Goal: Information Seeking & Learning: Learn about a topic

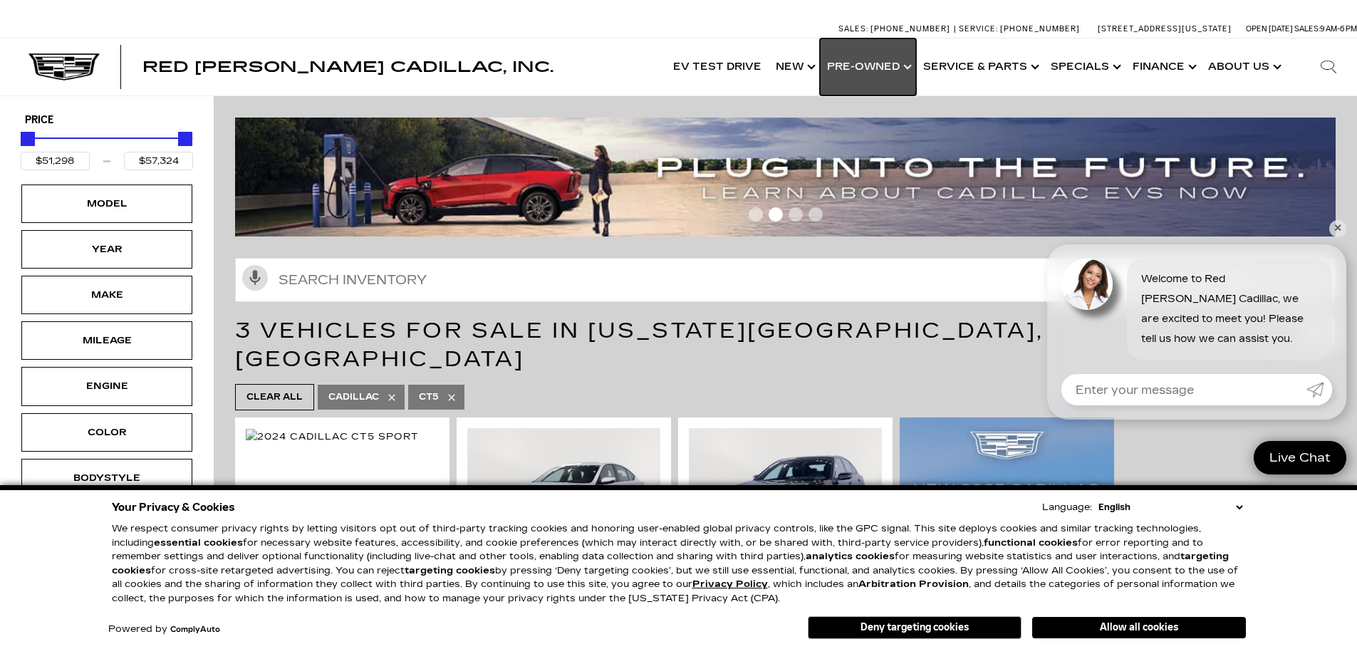
click at [913, 61] on link "Show Pre-Owned" at bounding box center [868, 66] width 96 height 57
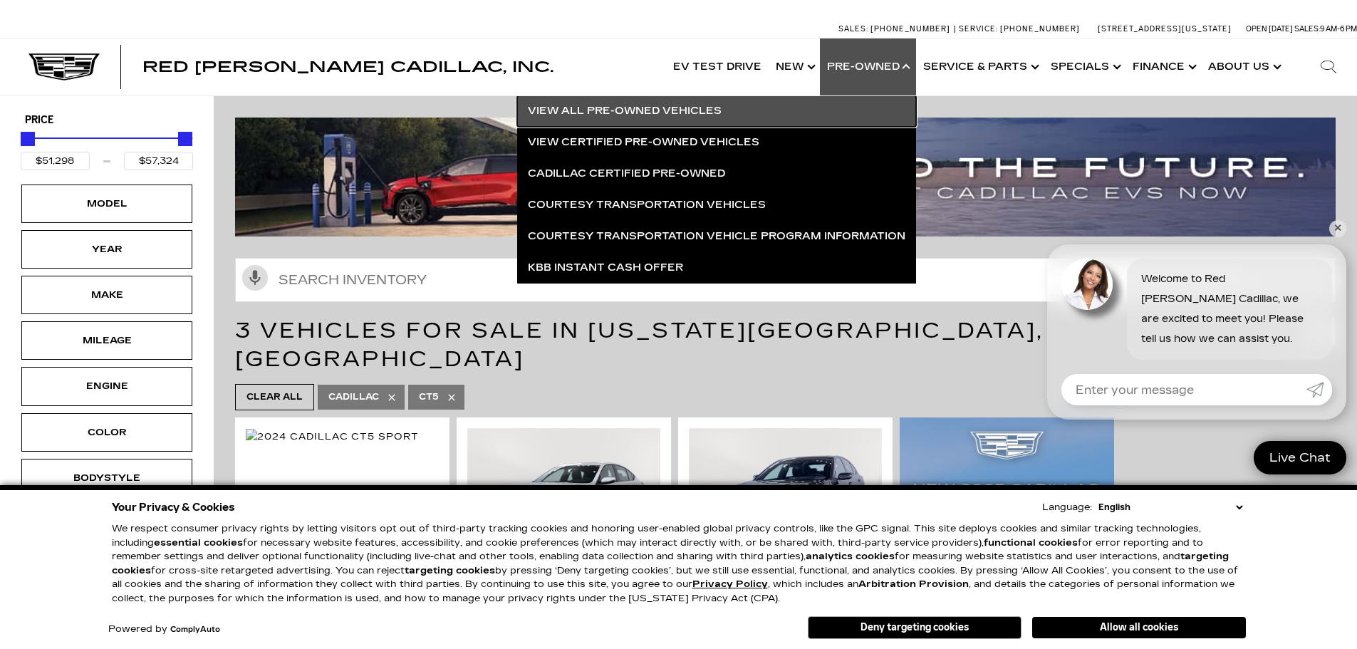
click at [594, 109] on link "View All Pre-Owned Vehicles" at bounding box center [716, 110] width 399 height 31
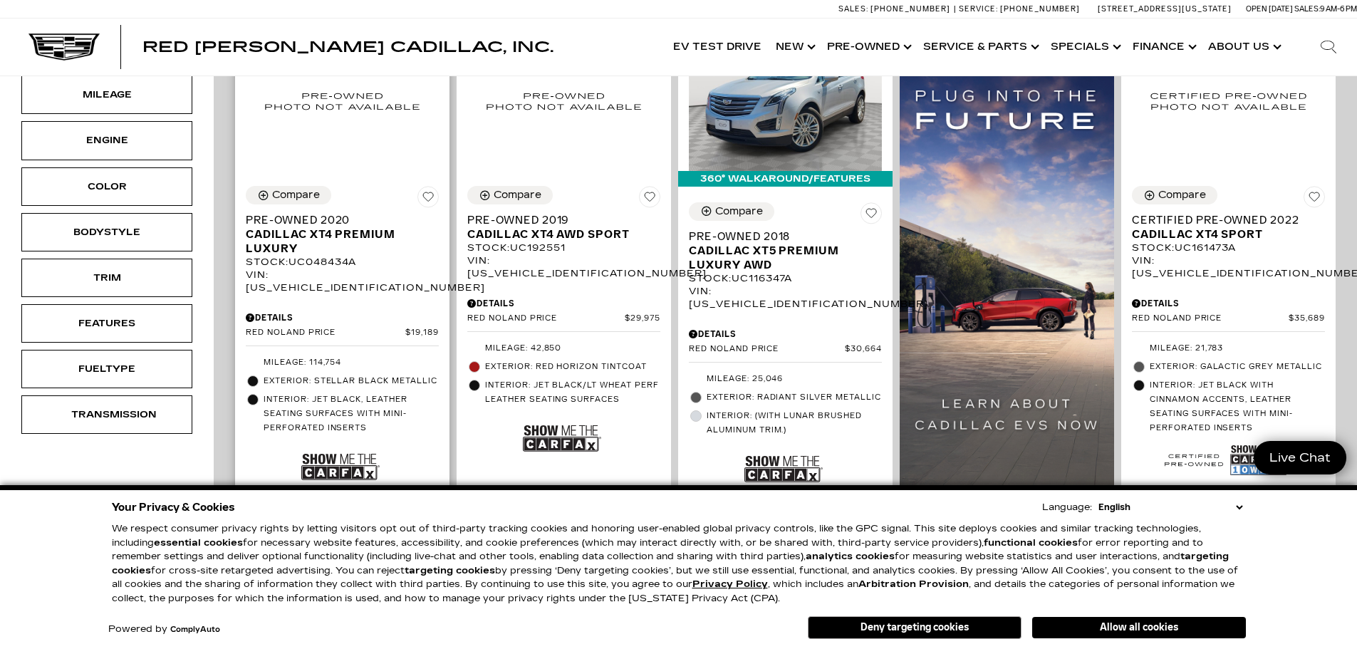
scroll to position [356, 0]
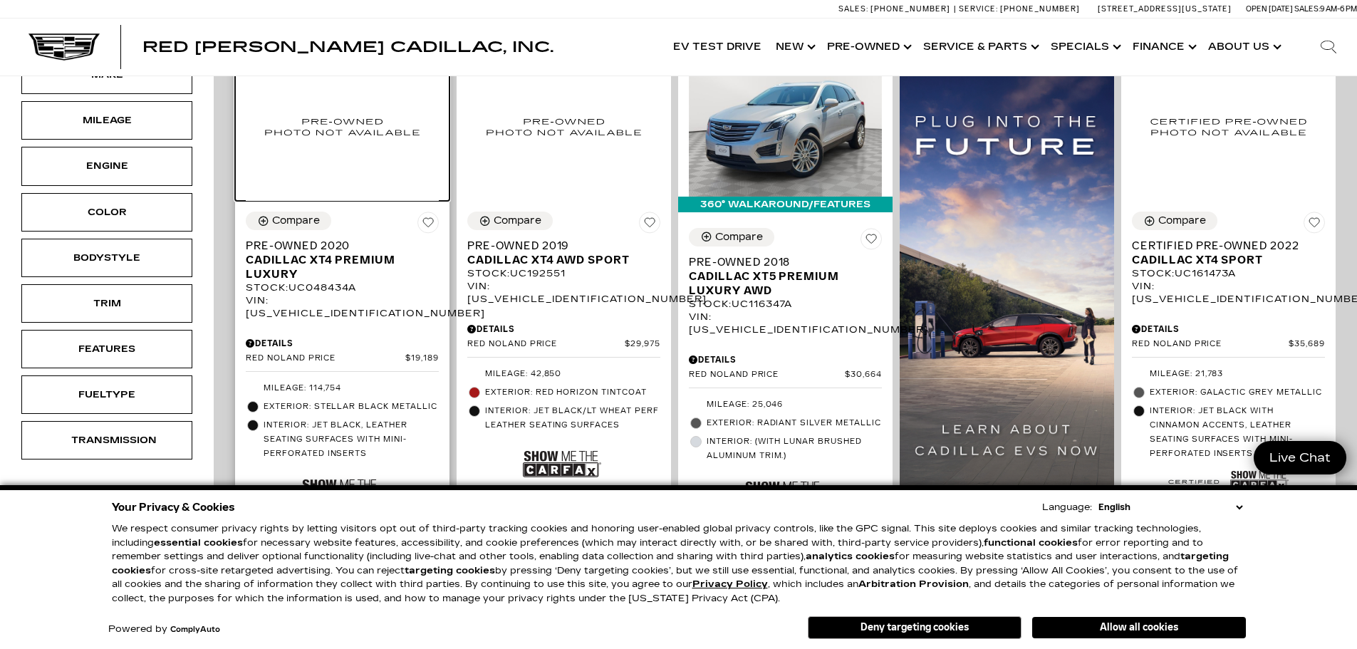
click at [318, 127] on img at bounding box center [342, 126] width 193 height 149
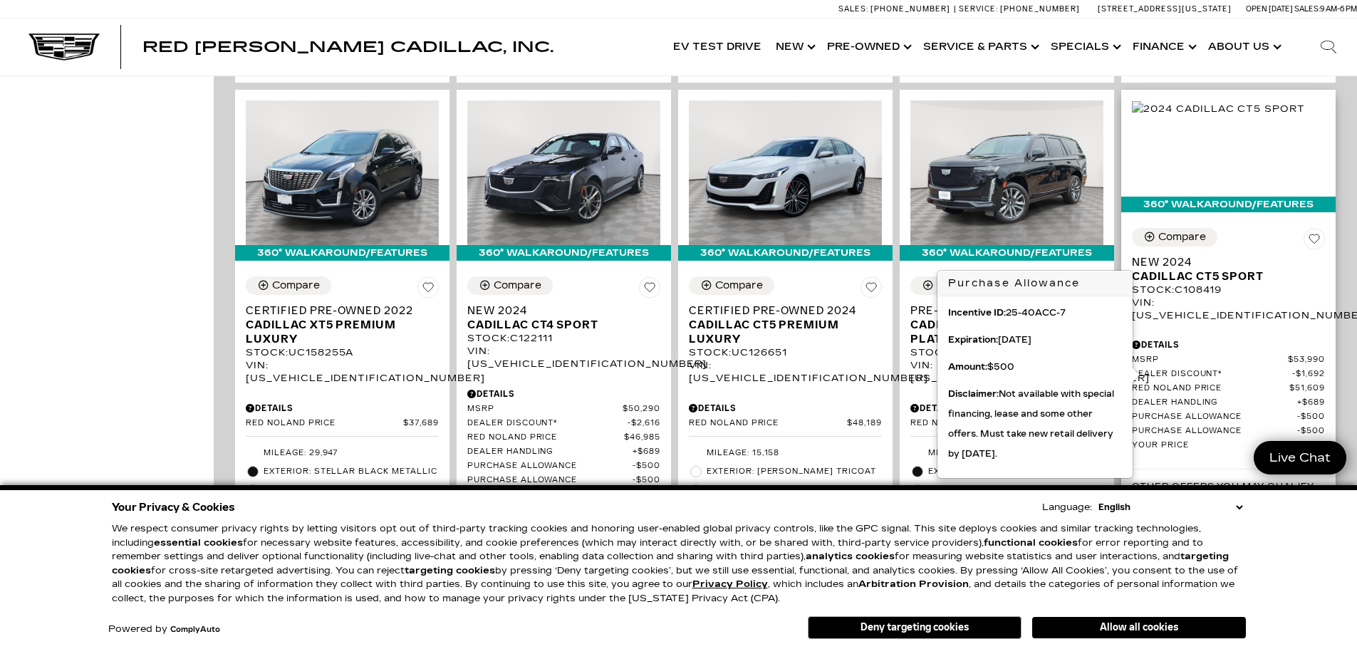
scroll to position [855, 0]
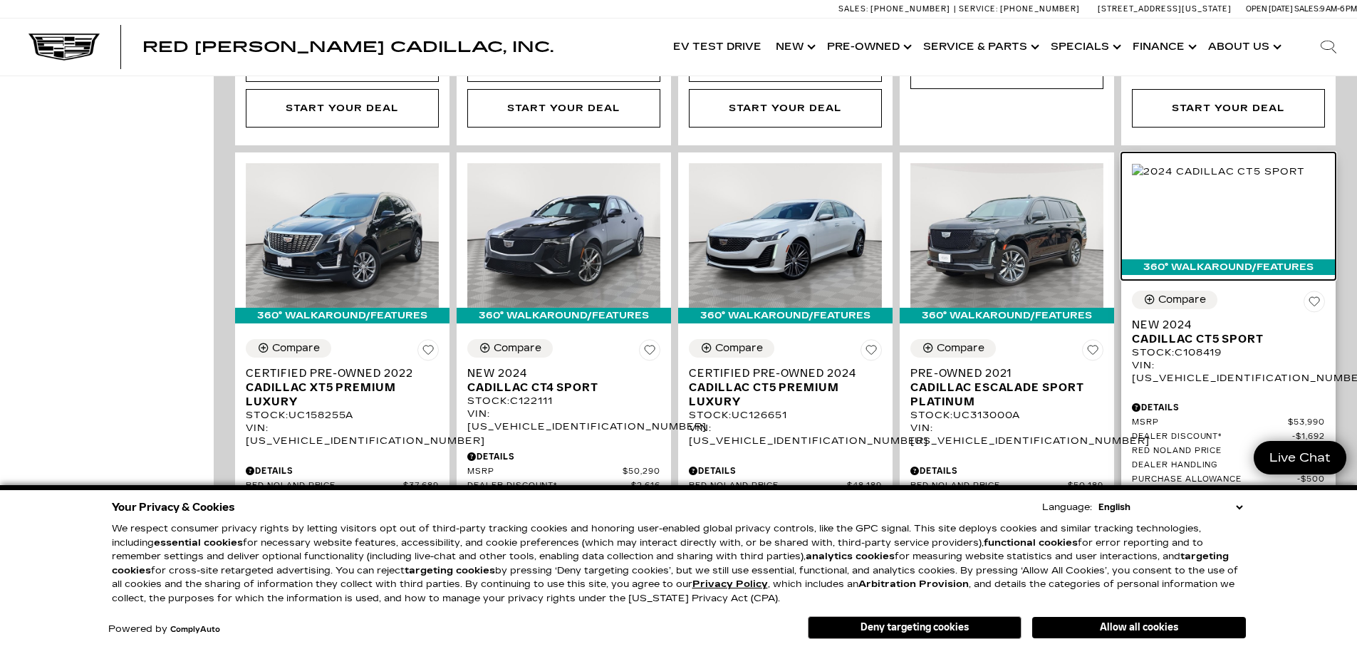
click at [1243, 164] on img at bounding box center [1218, 172] width 173 height 16
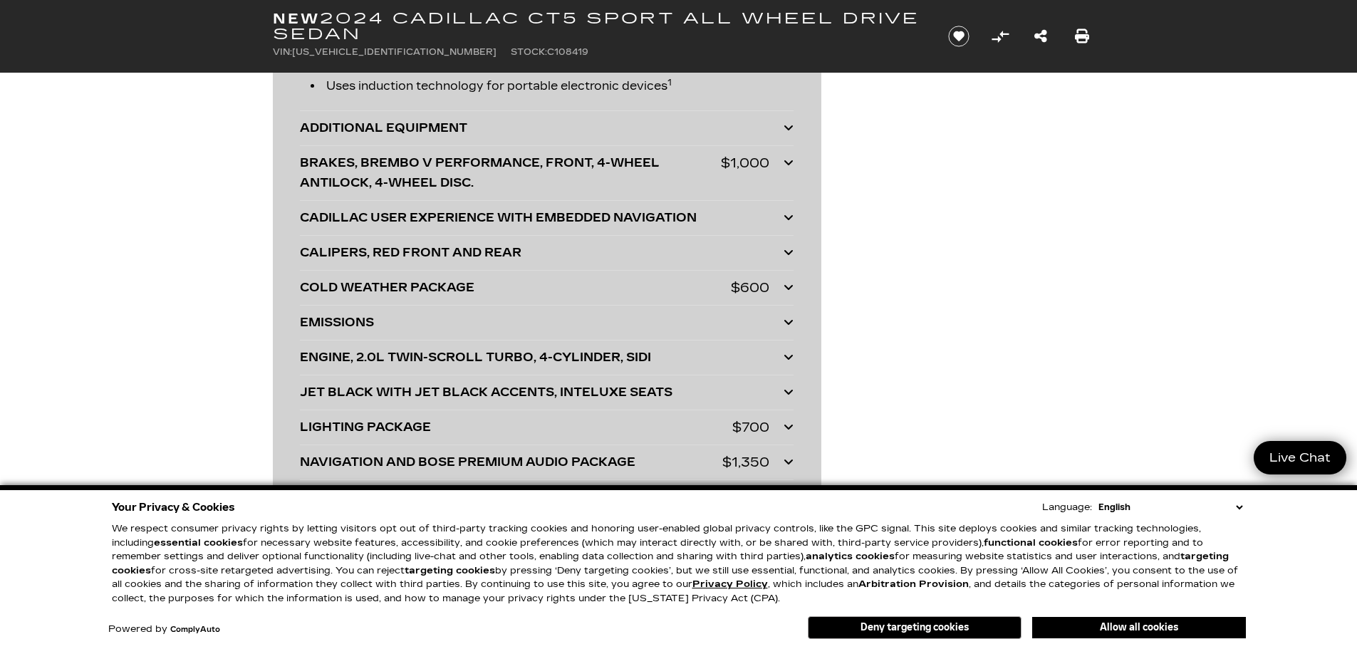
scroll to position [3491, 0]
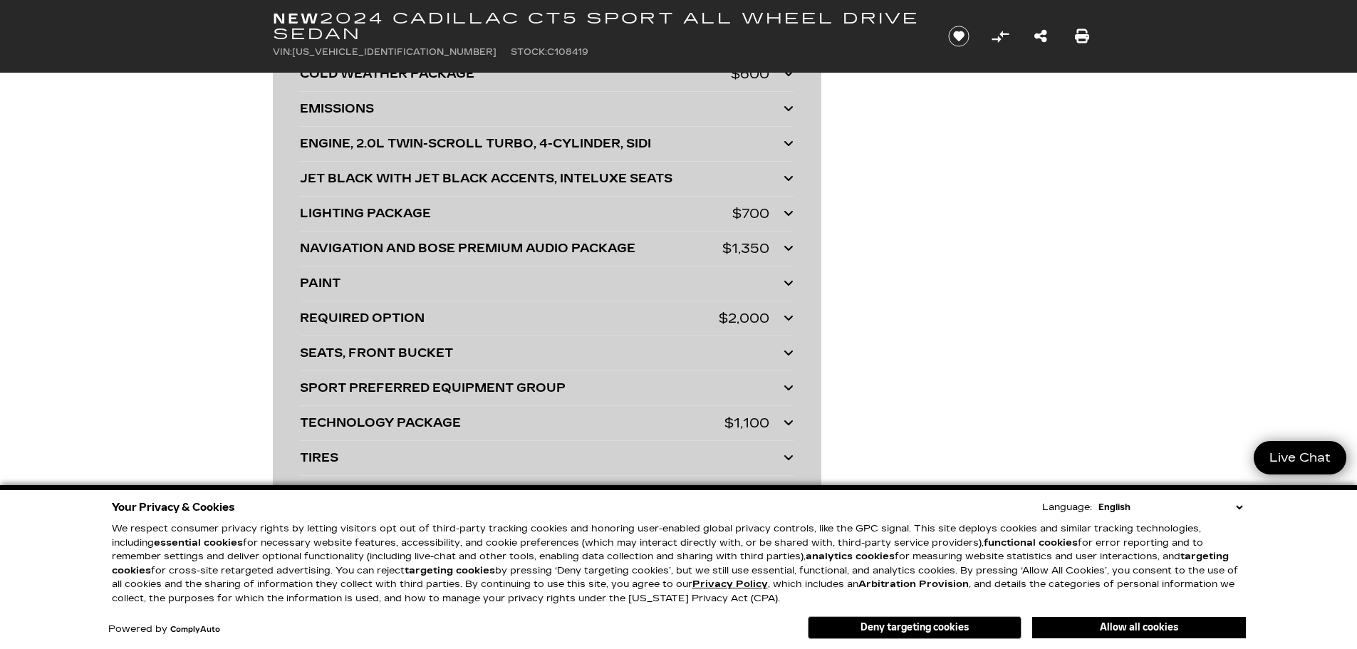
click at [785, 316] on icon at bounding box center [789, 317] width 10 height 11
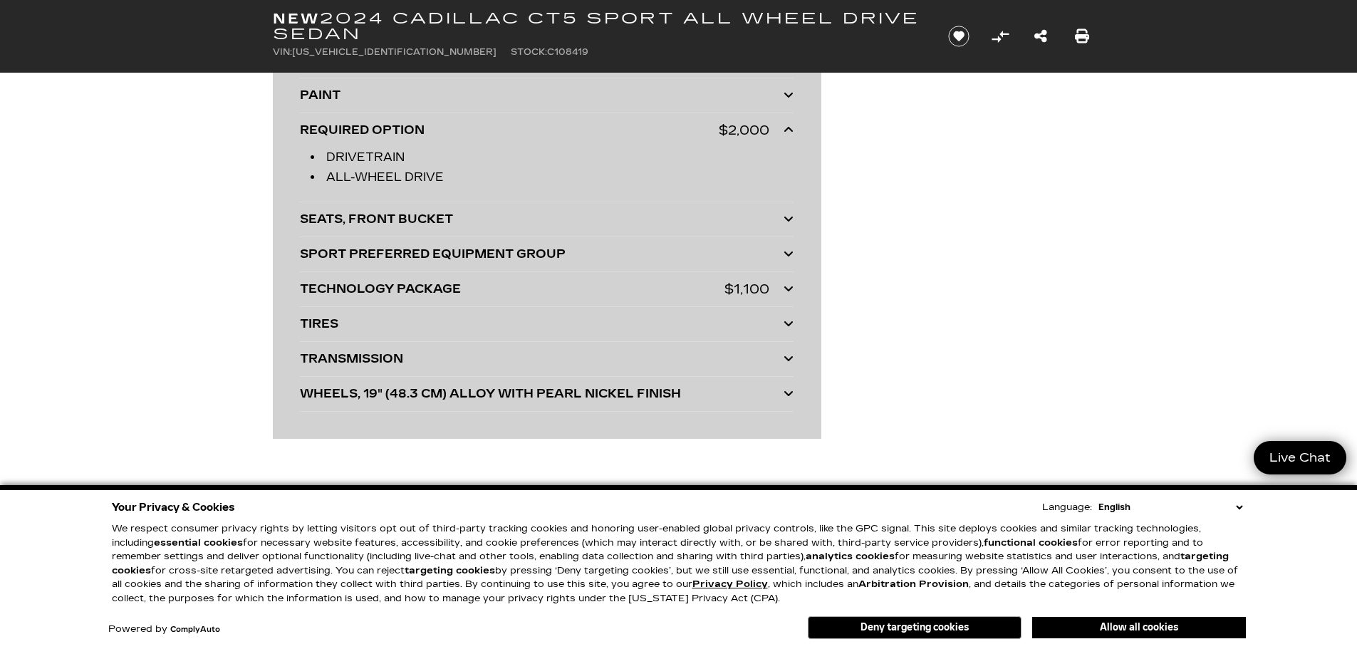
scroll to position [3705, 0]
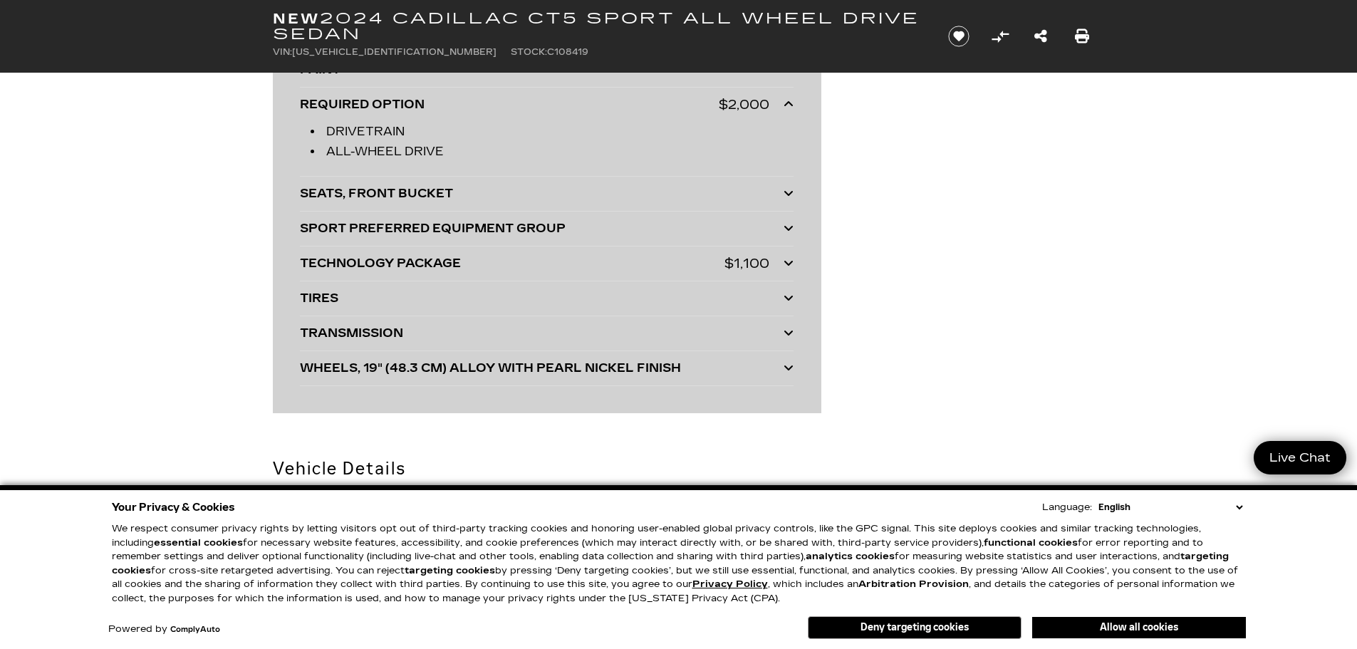
click at [789, 194] on icon at bounding box center [789, 192] width 10 height 11
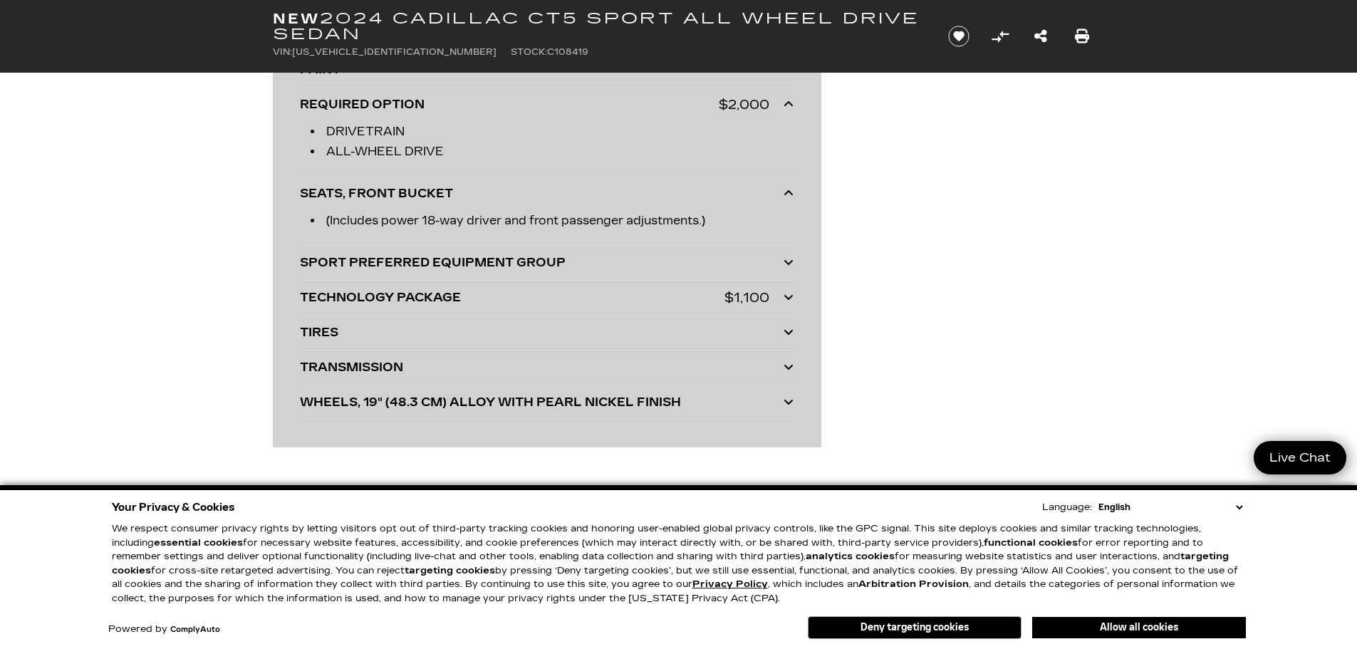
click at [788, 258] on icon at bounding box center [789, 262] width 10 height 11
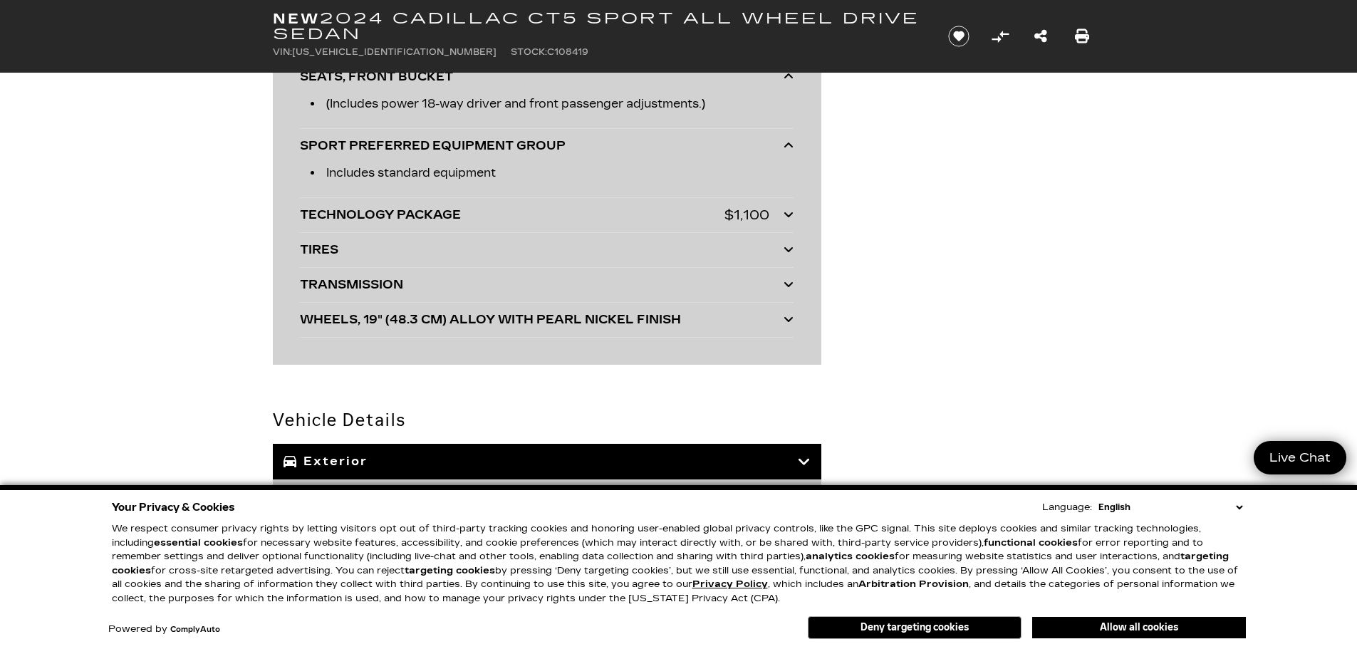
scroll to position [3848, 0]
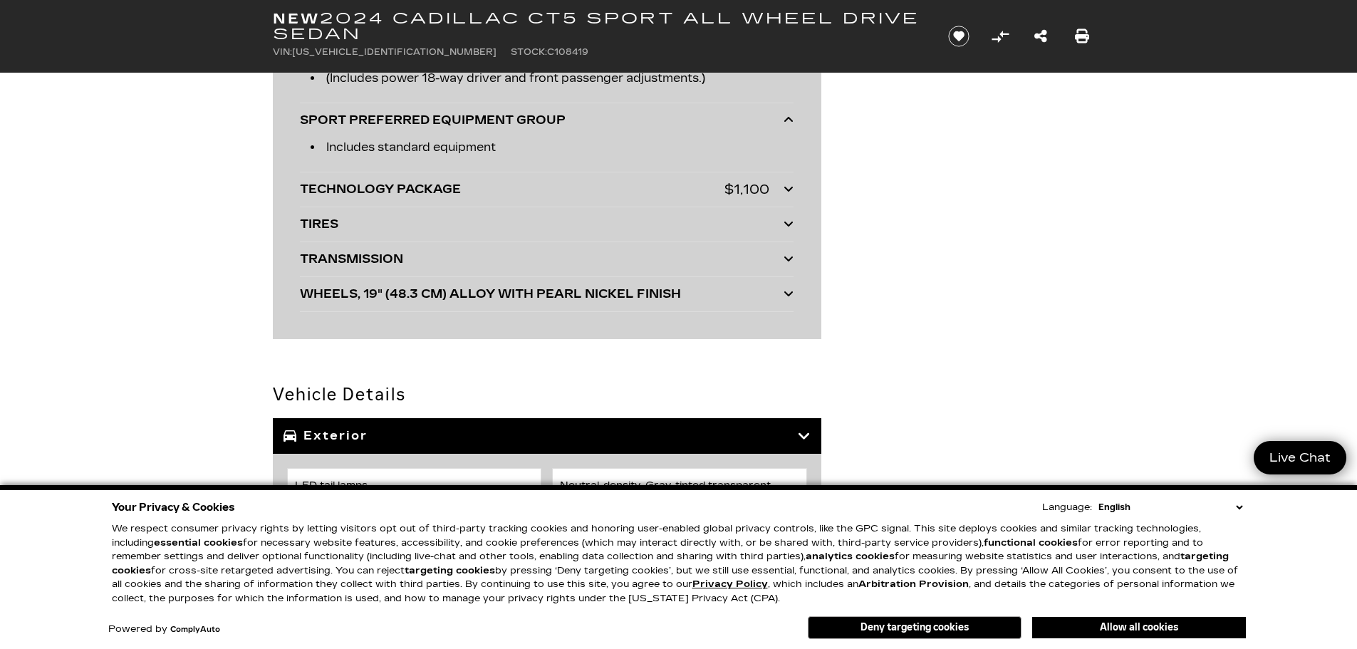
click at [787, 221] on icon at bounding box center [789, 223] width 10 height 11
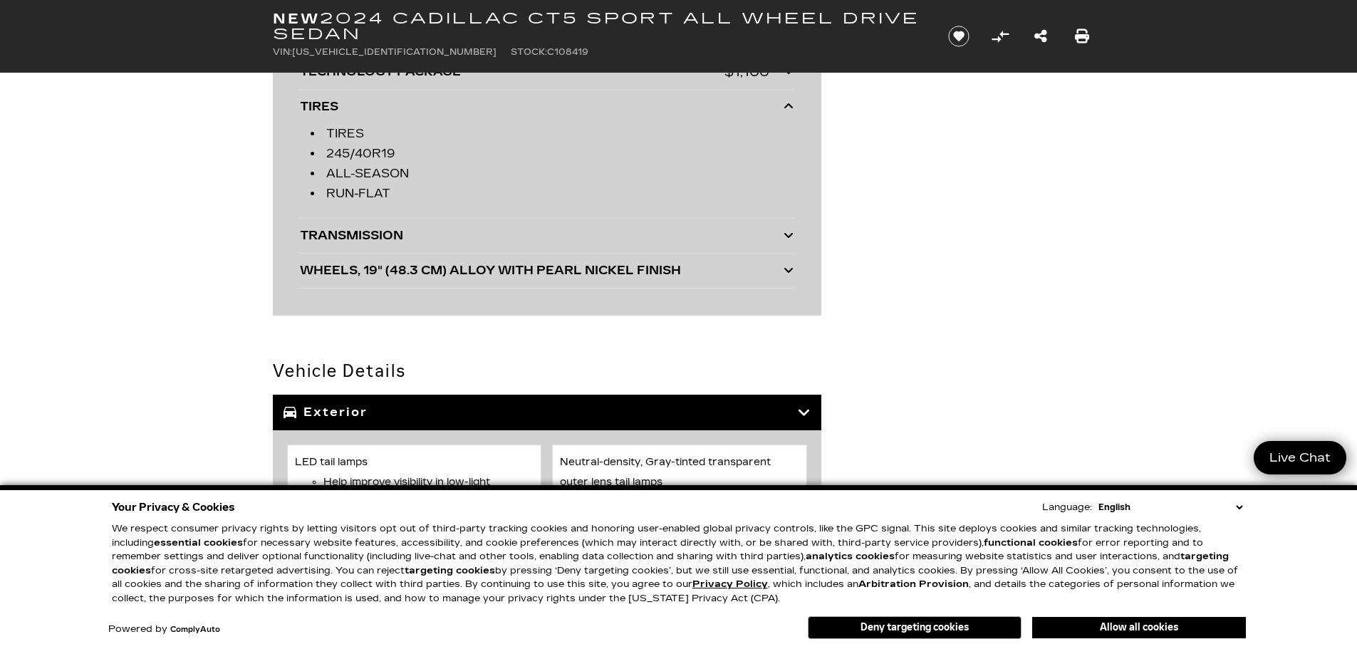
scroll to position [3990, 0]
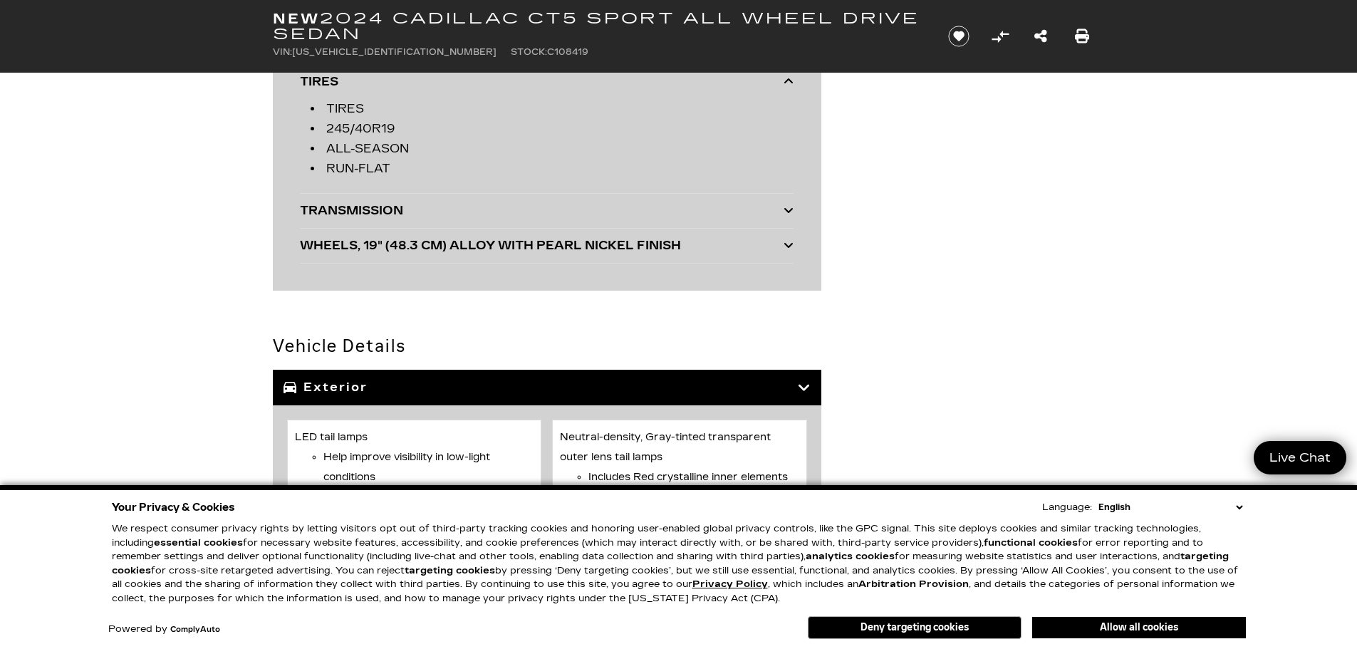
click at [788, 210] on icon at bounding box center [789, 209] width 10 height 11
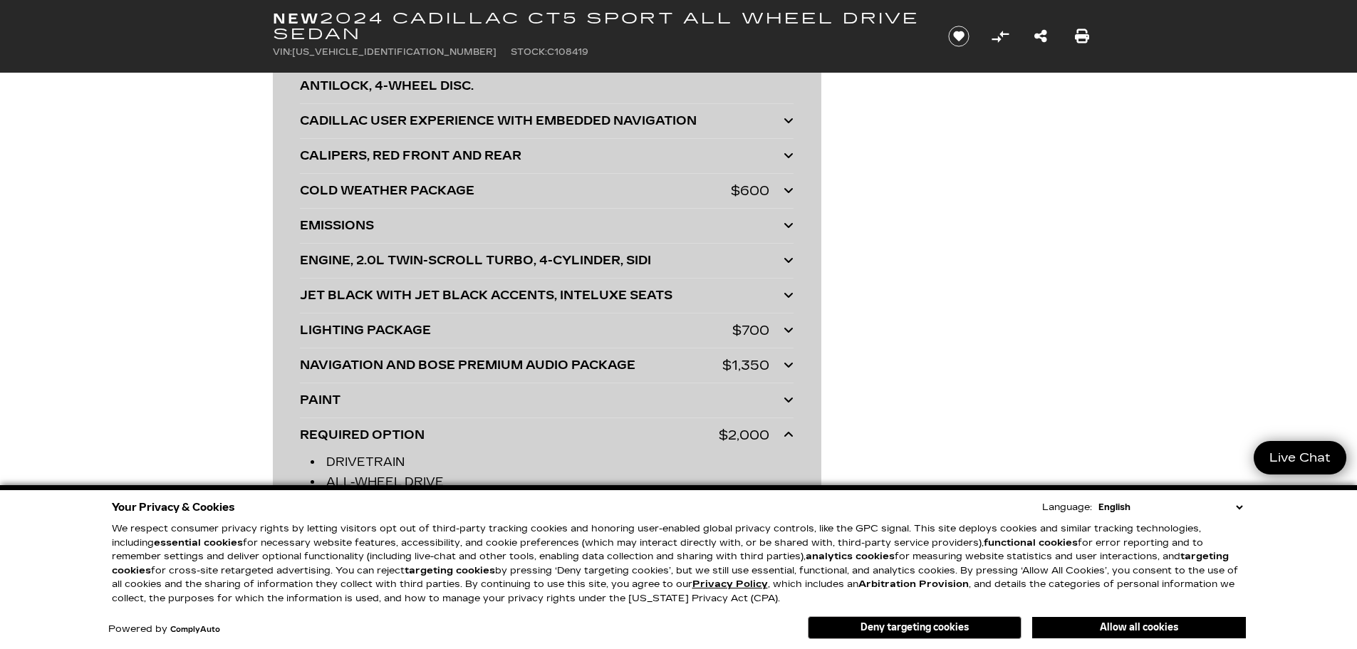
scroll to position [3349, 0]
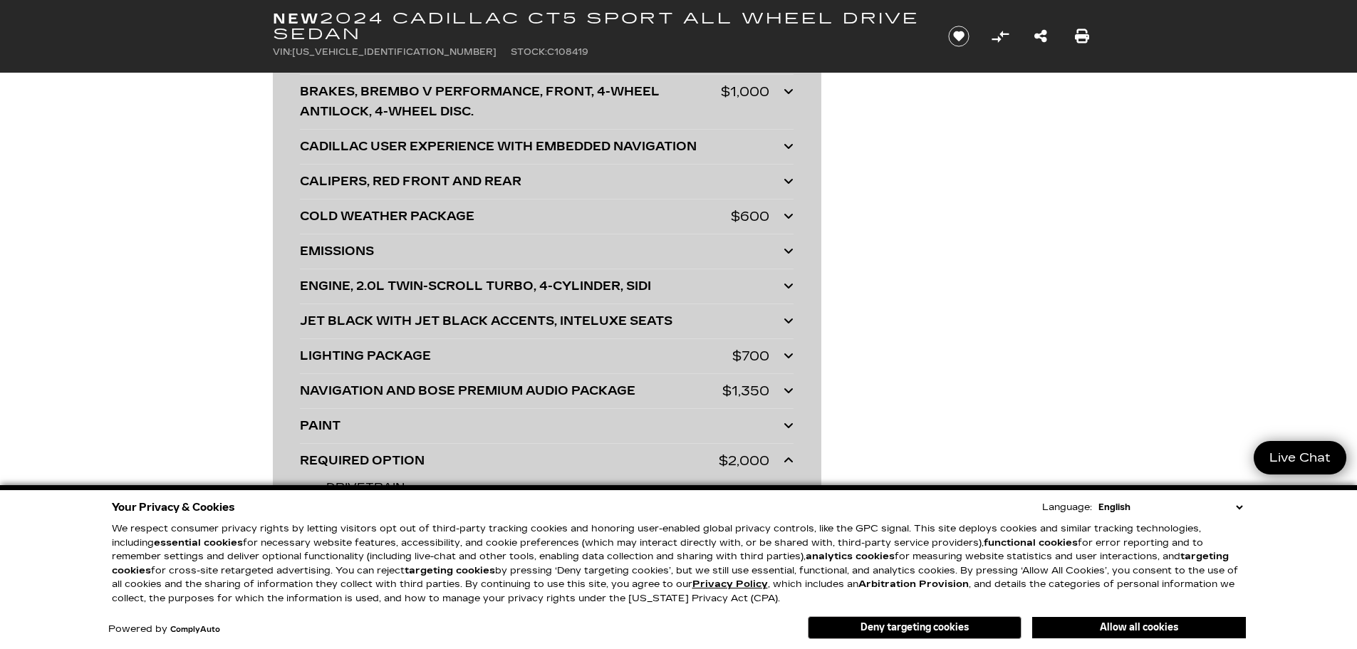
click at [791, 283] on icon at bounding box center [789, 285] width 10 height 11
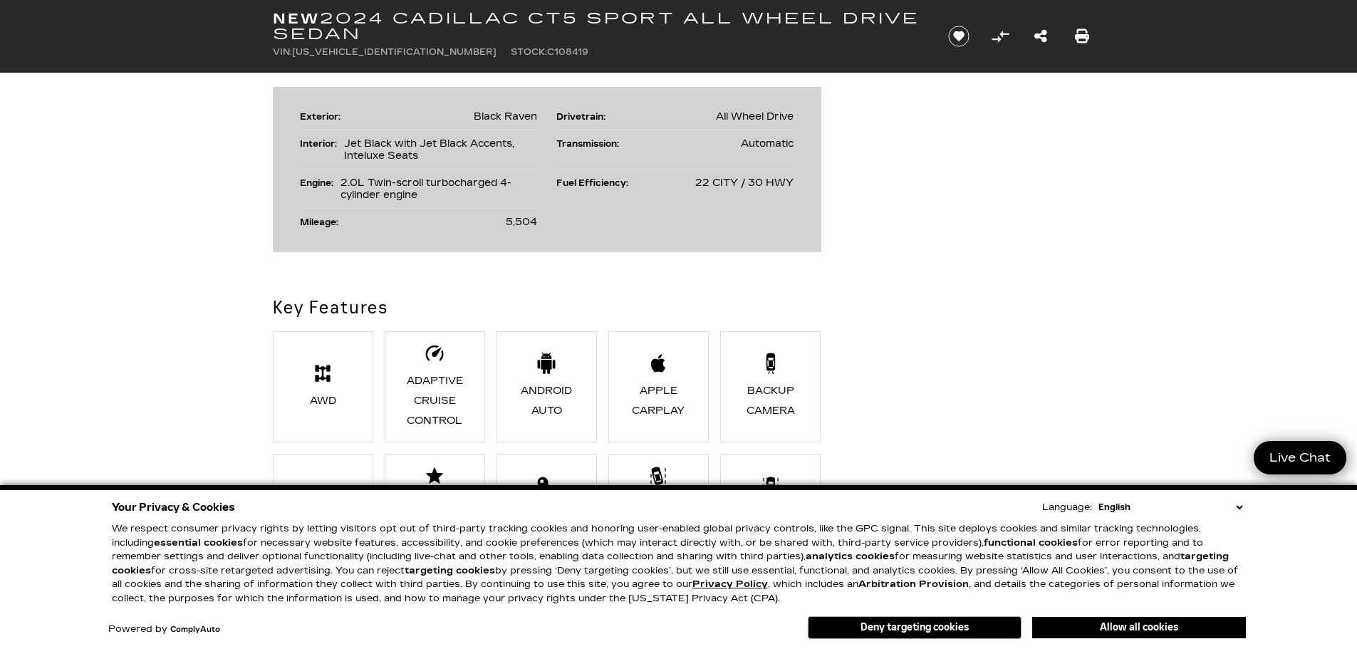
scroll to position [713, 0]
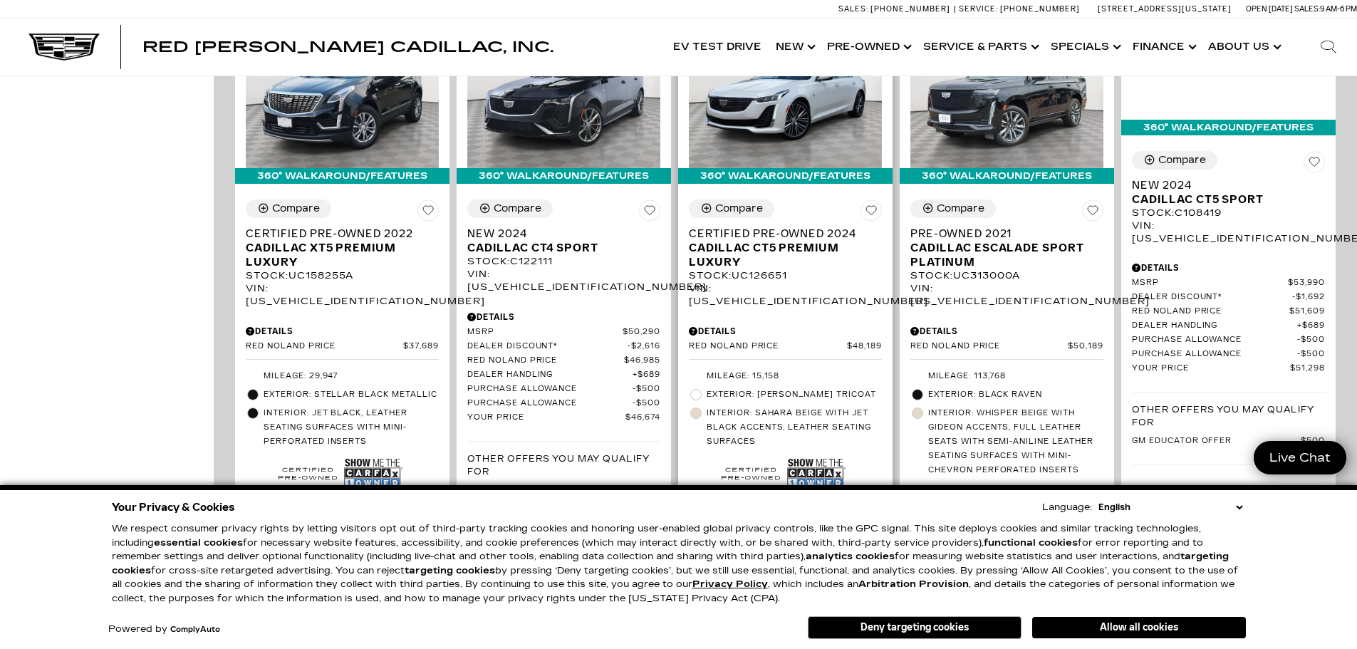
scroll to position [998, 0]
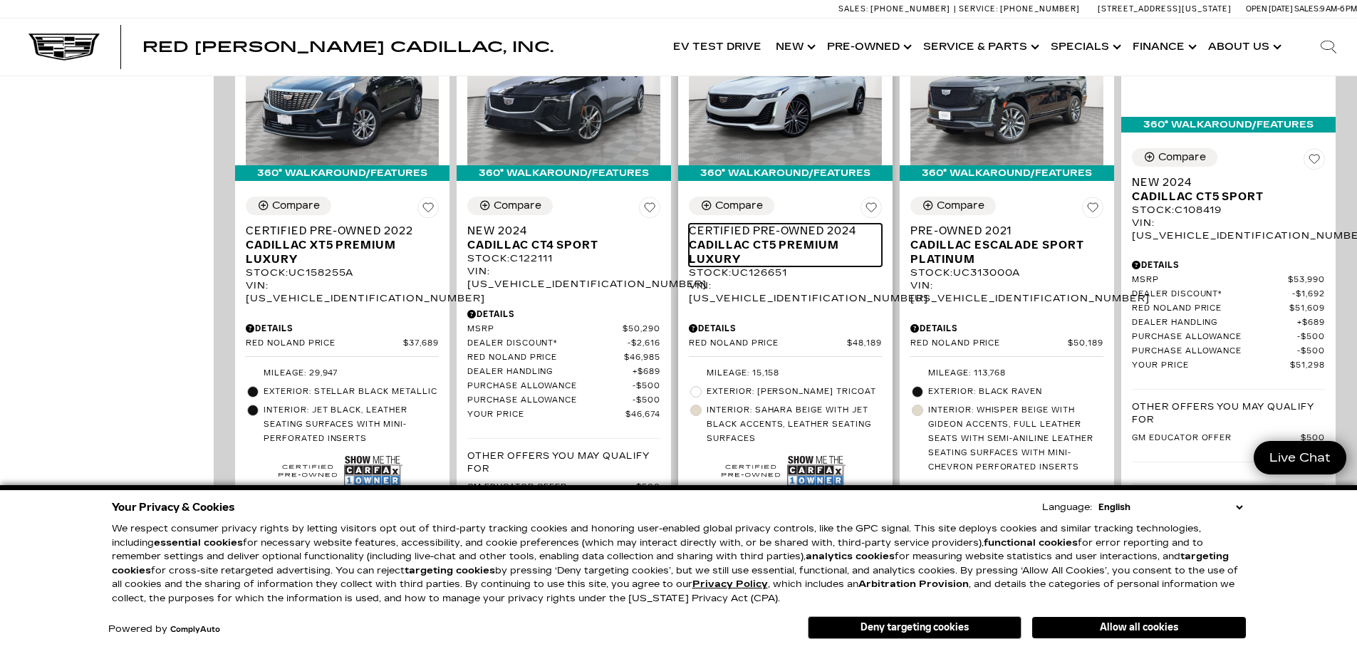
click at [752, 224] on span "Certified Pre-Owned 2024" at bounding box center [780, 231] width 182 height 14
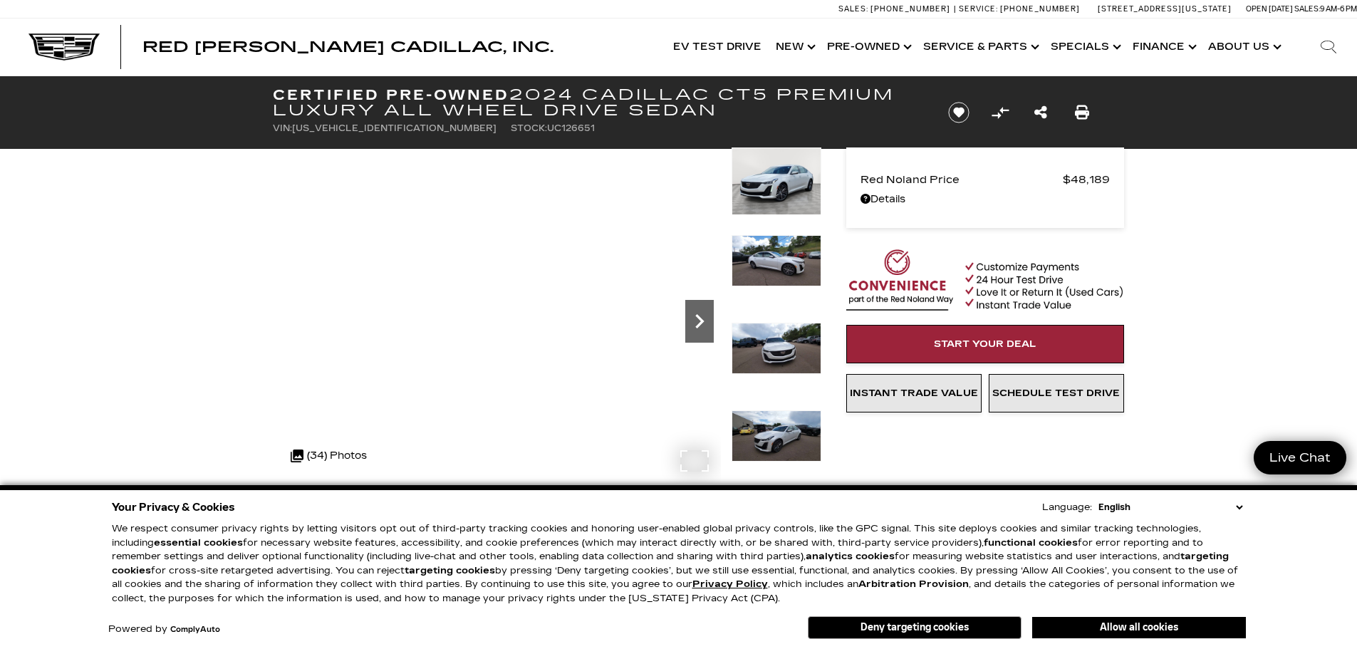
click at [703, 322] on icon "Next" at bounding box center [699, 321] width 9 height 14
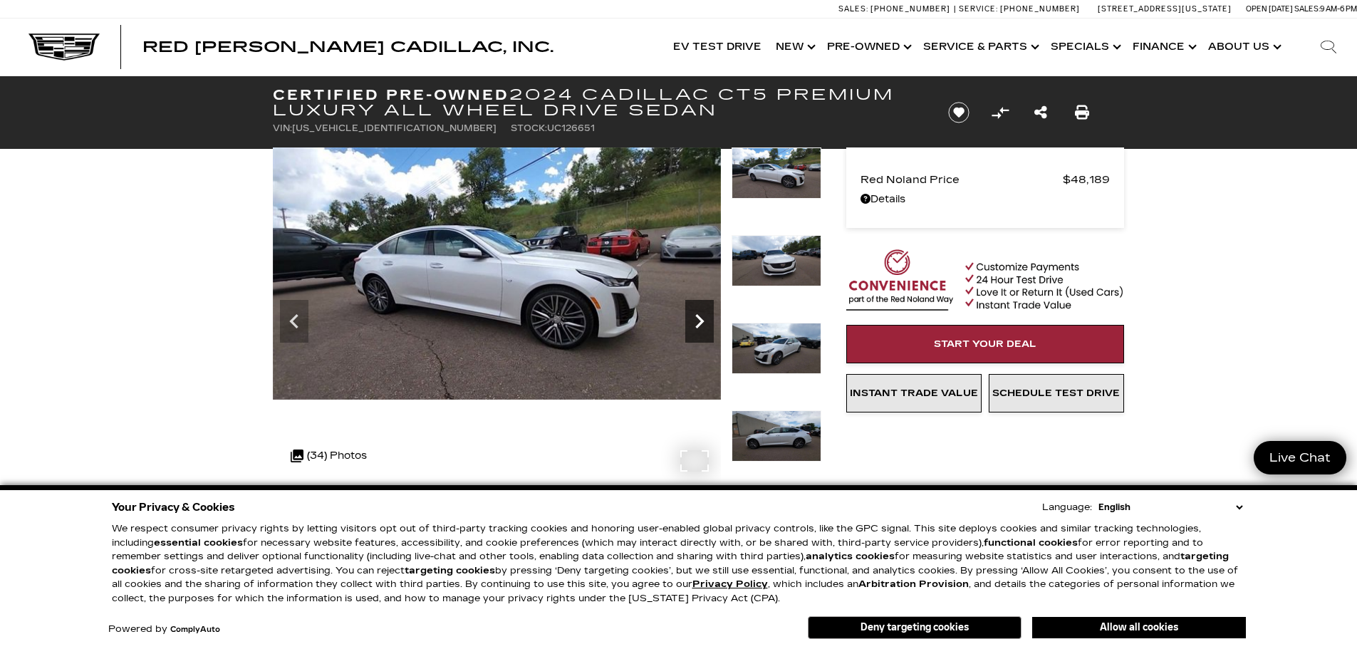
click at [703, 323] on icon "Next" at bounding box center [699, 321] width 29 height 29
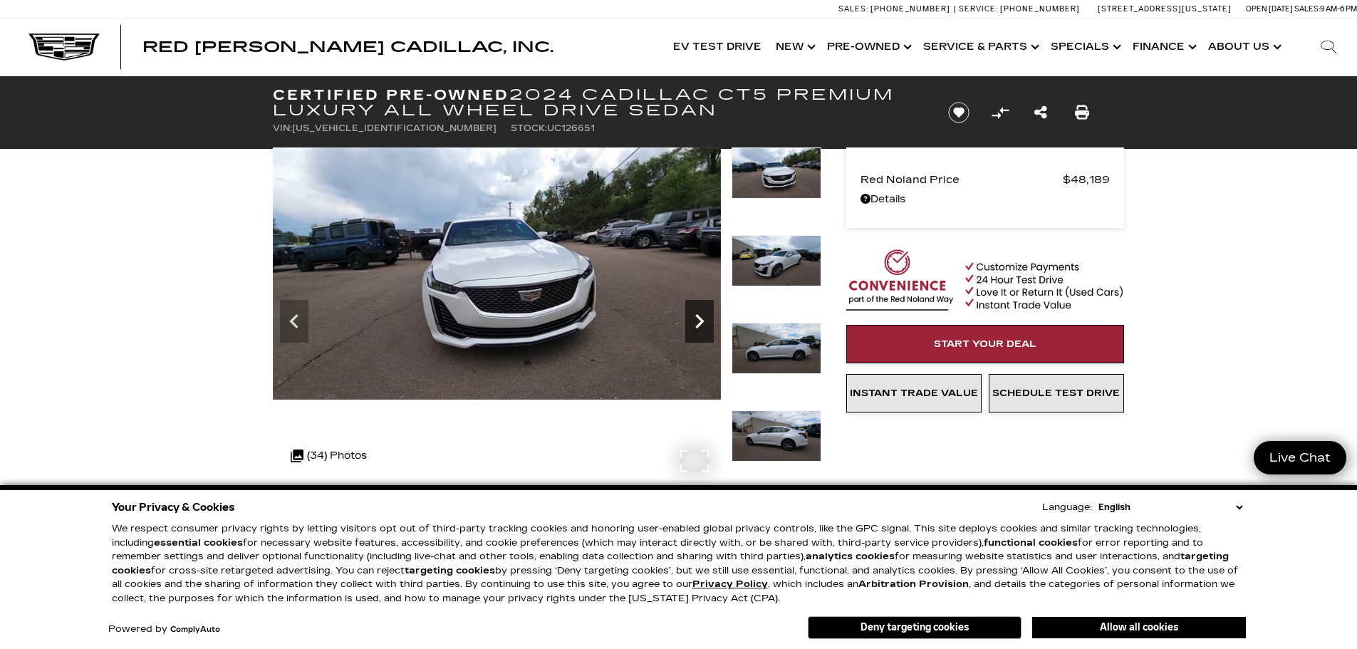
click at [703, 323] on icon "Next" at bounding box center [699, 321] width 29 height 29
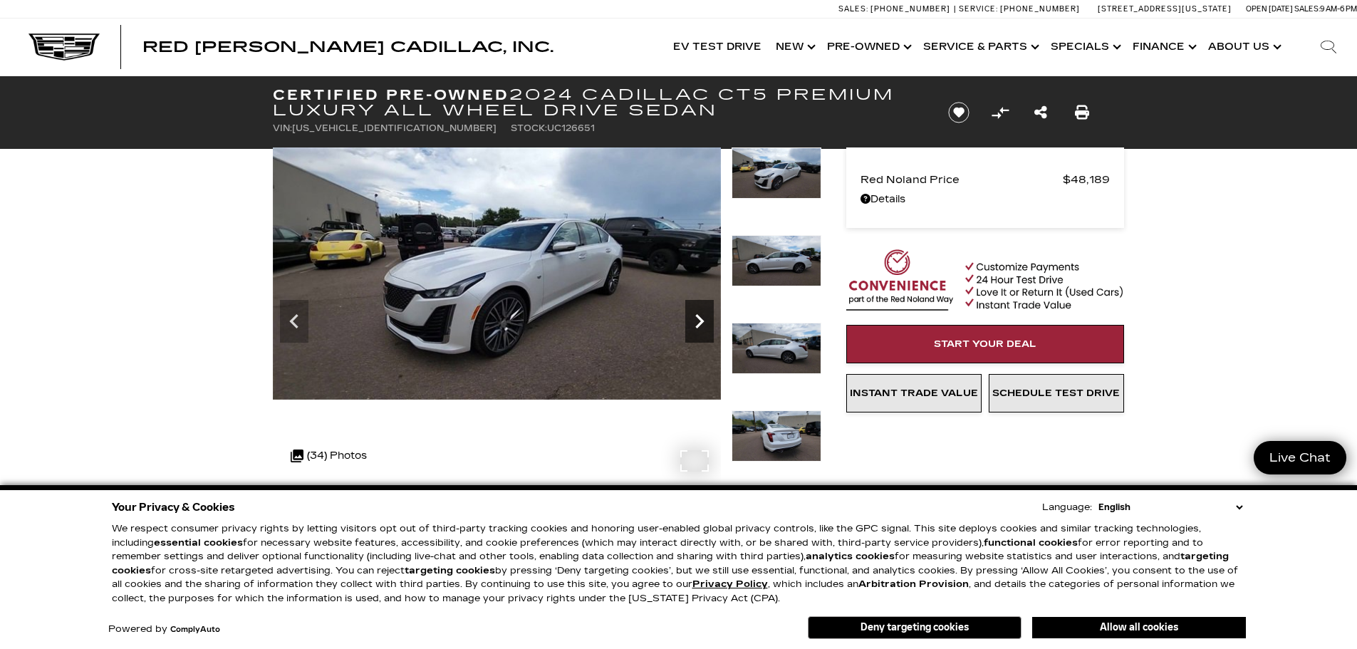
click at [703, 325] on icon "Next" at bounding box center [699, 321] width 29 height 29
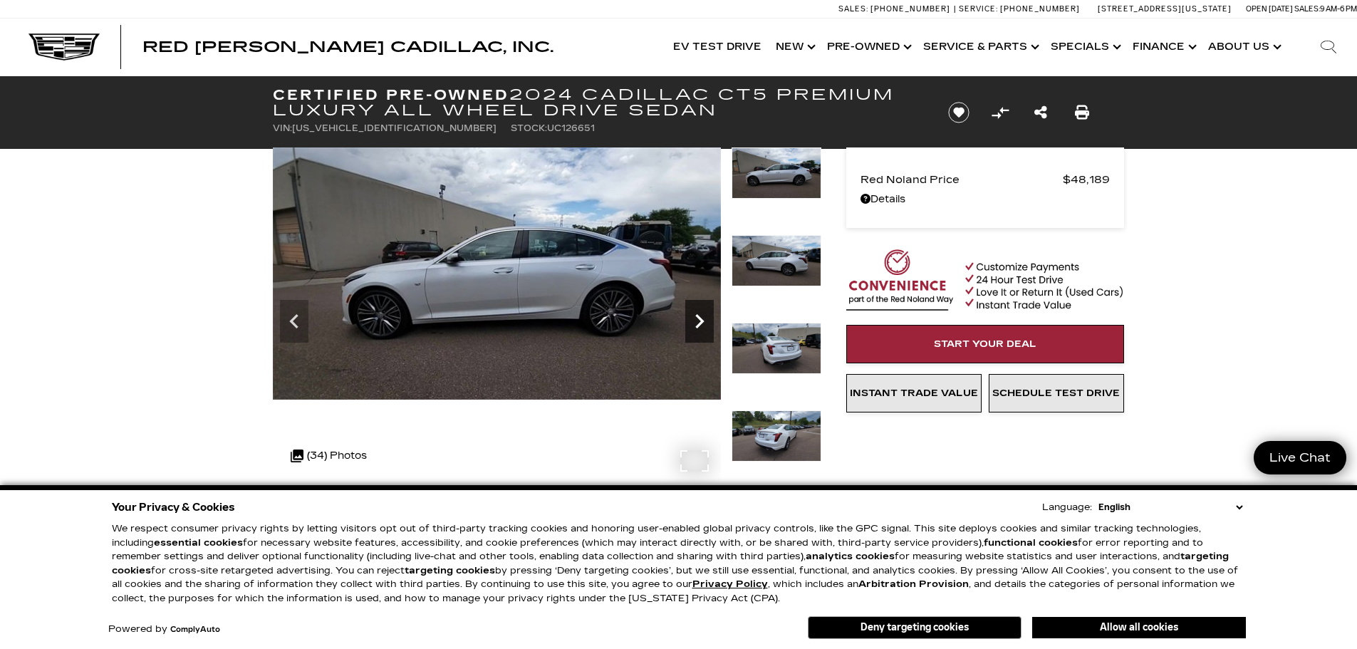
click at [703, 325] on icon "Next" at bounding box center [699, 321] width 29 height 29
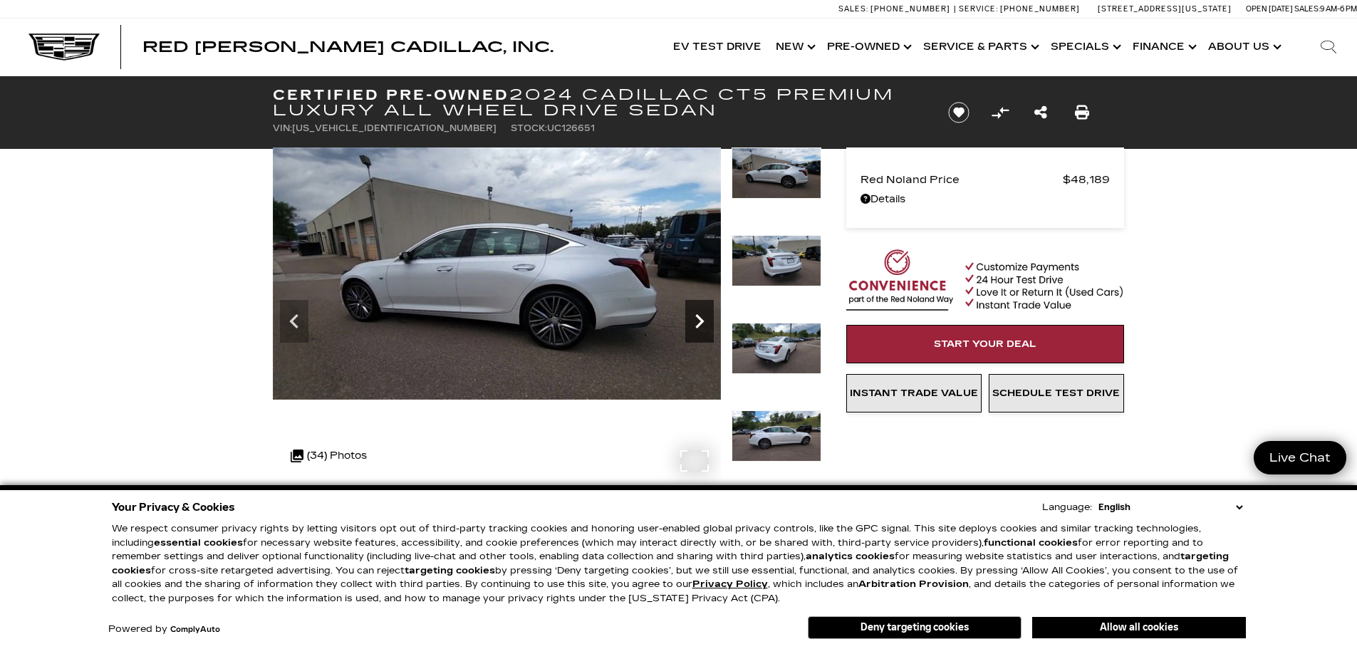
click at [703, 325] on icon "Next" at bounding box center [699, 321] width 29 height 29
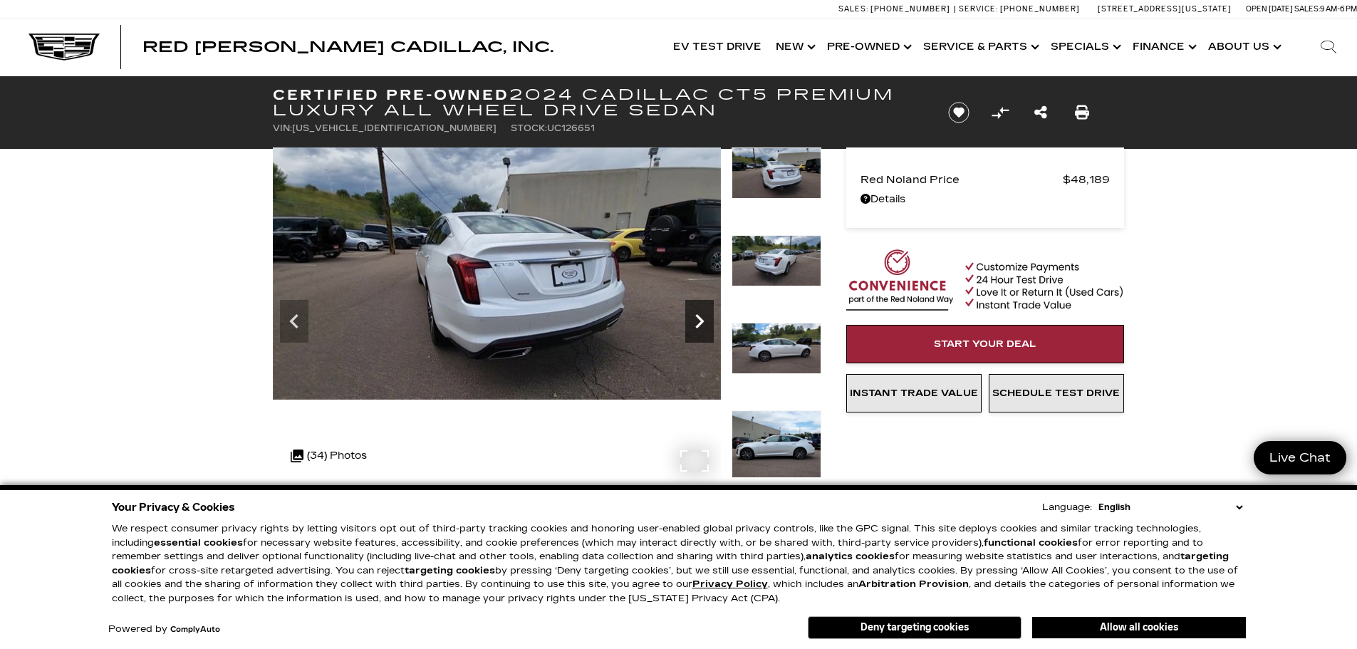
click at [703, 325] on icon "Next" at bounding box center [699, 321] width 29 height 29
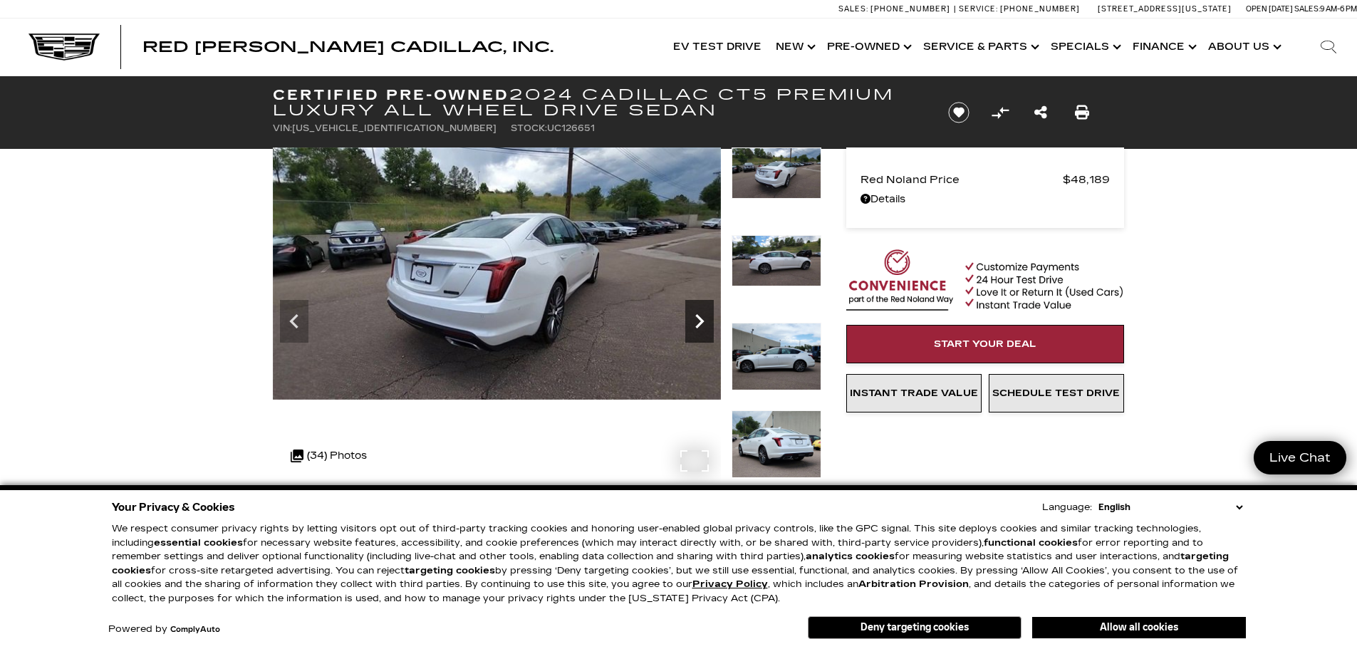
click at [703, 325] on icon "Next" at bounding box center [699, 321] width 29 height 29
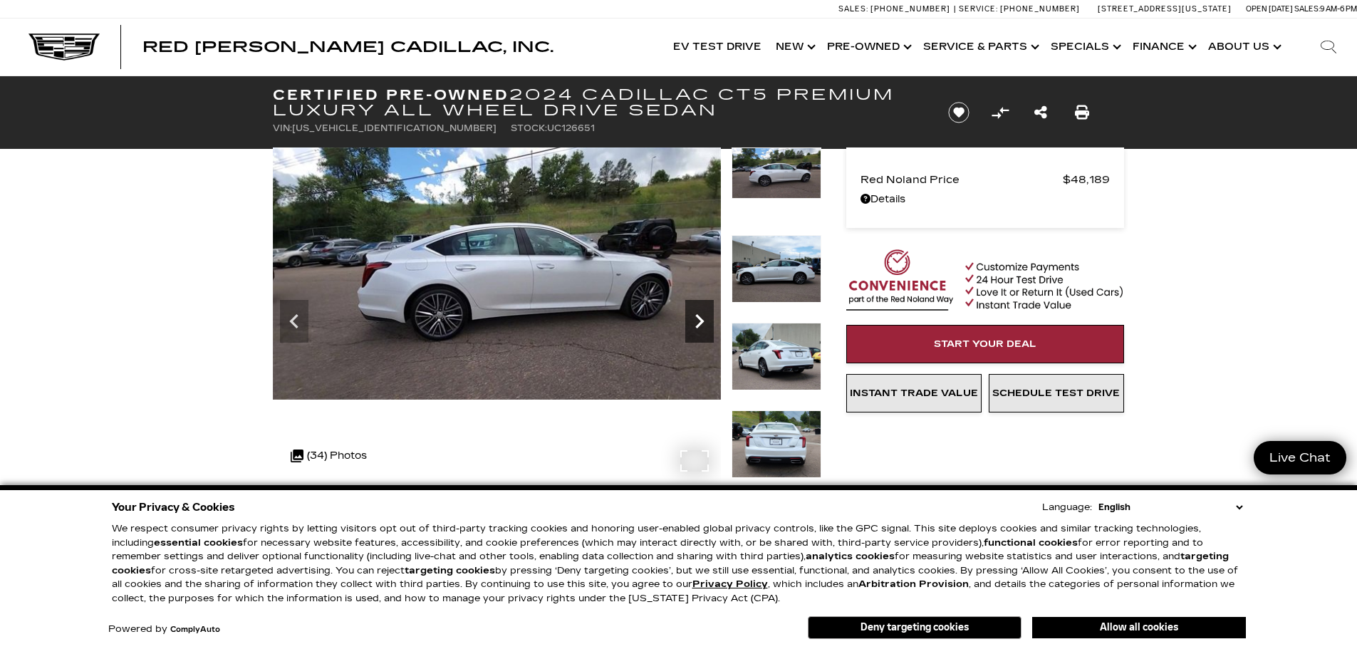
click at [703, 325] on icon "Next" at bounding box center [699, 321] width 29 height 29
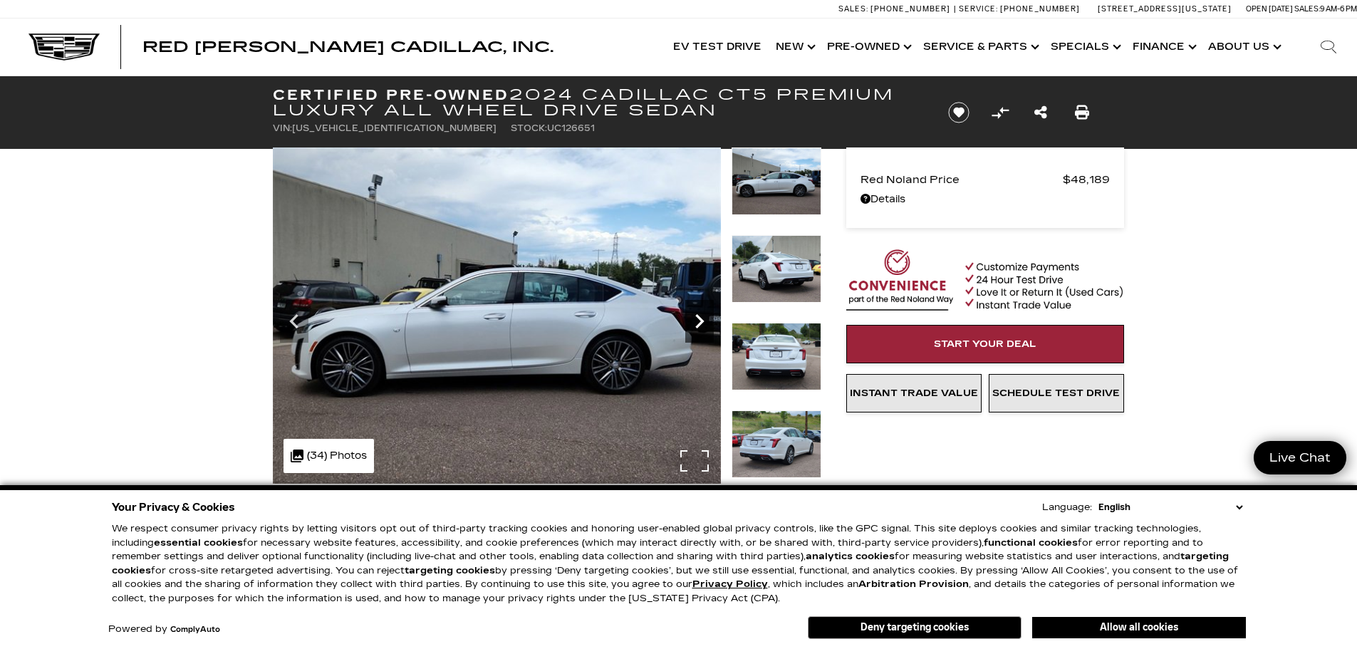
click at [703, 325] on icon "Next" at bounding box center [699, 321] width 29 height 29
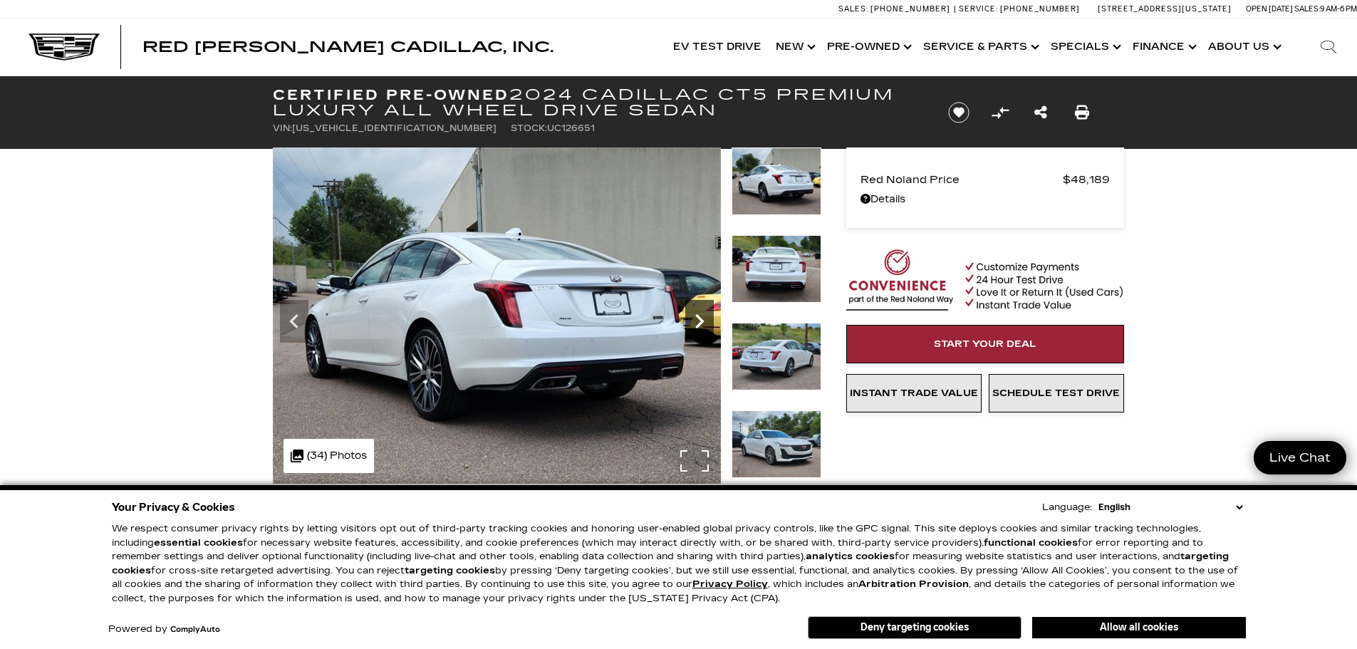
click at [703, 325] on icon "Next" at bounding box center [699, 321] width 29 height 29
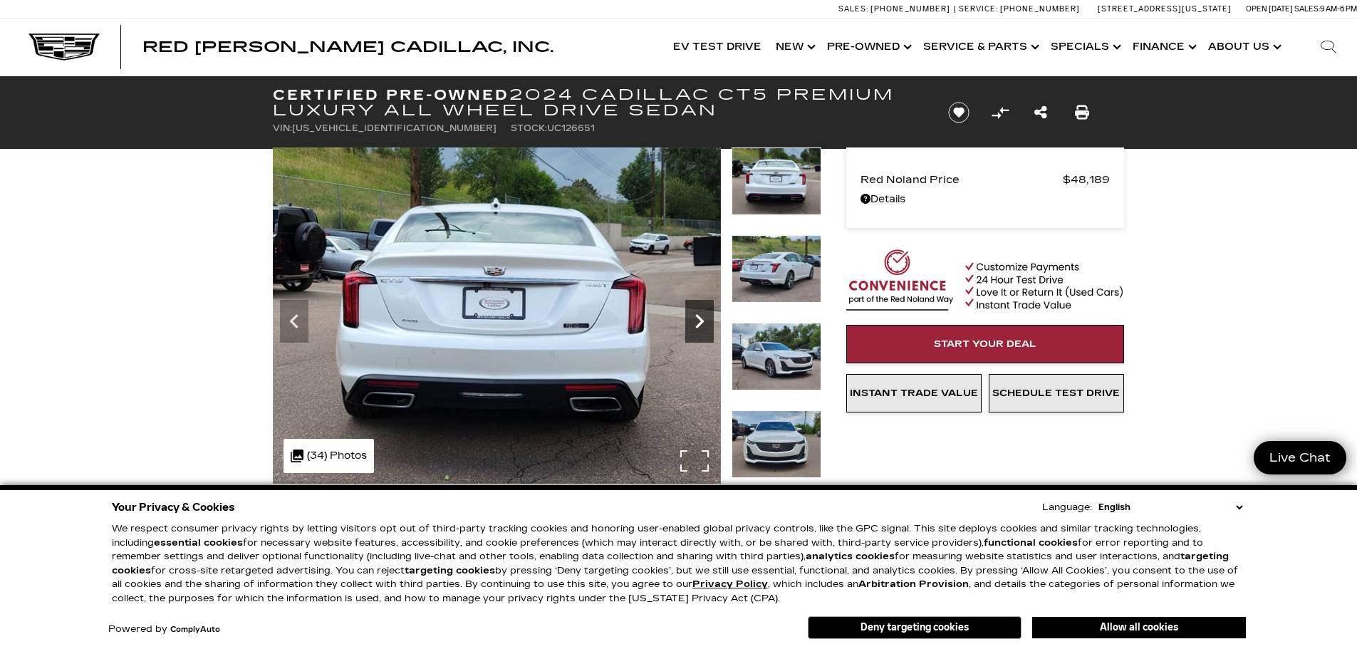
click at [703, 325] on icon "Next" at bounding box center [699, 321] width 29 height 29
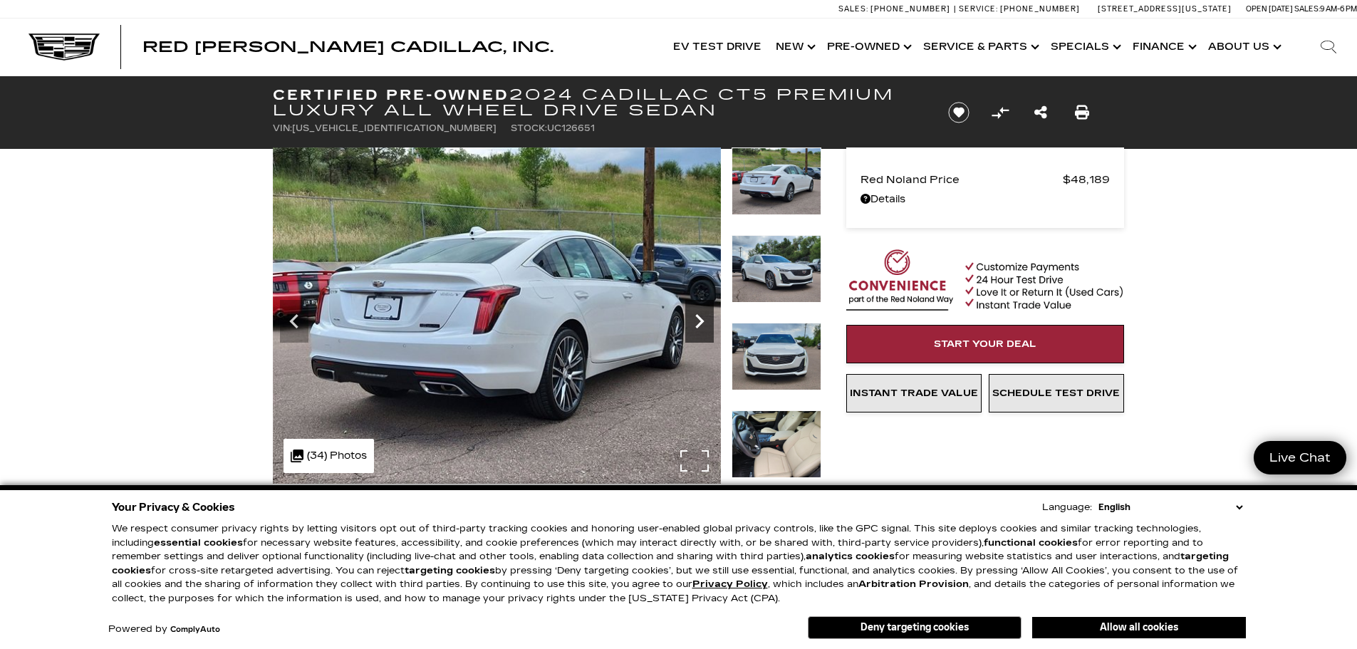
click at [703, 325] on icon "Next" at bounding box center [699, 321] width 29 height 29
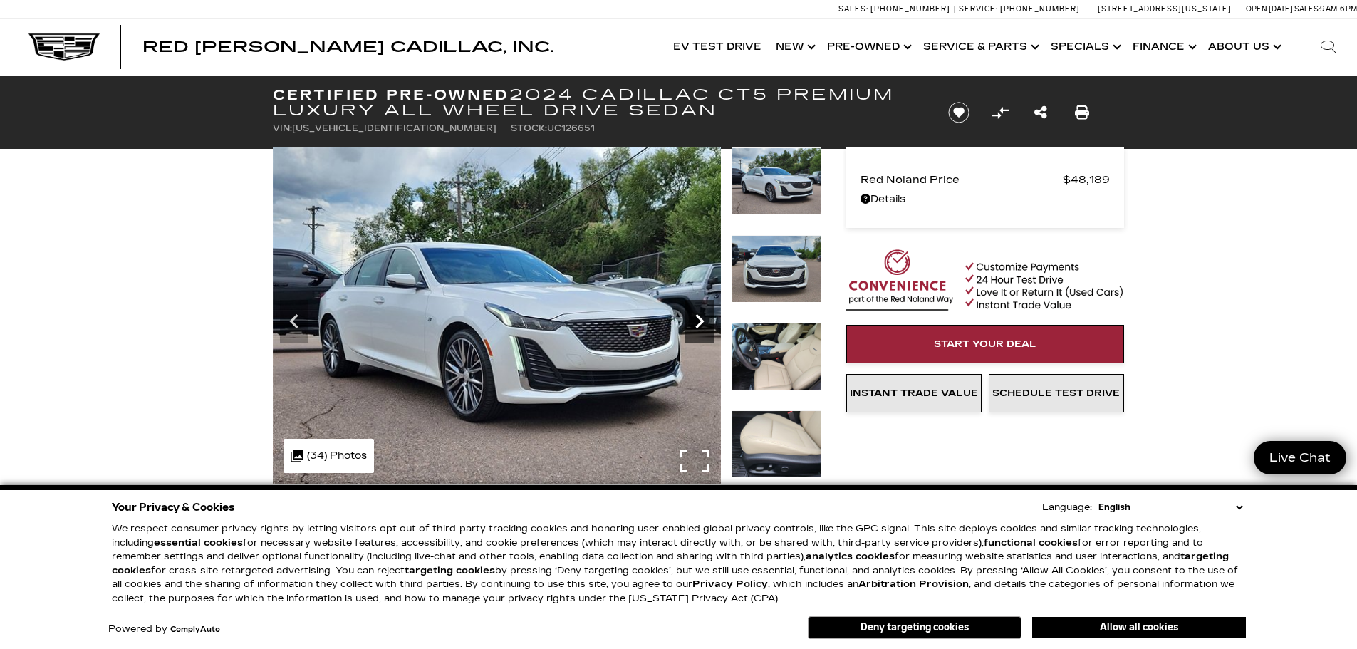
click at [703, 325] on icon "Next" at bounding box center [699, 321] width 29 height 29
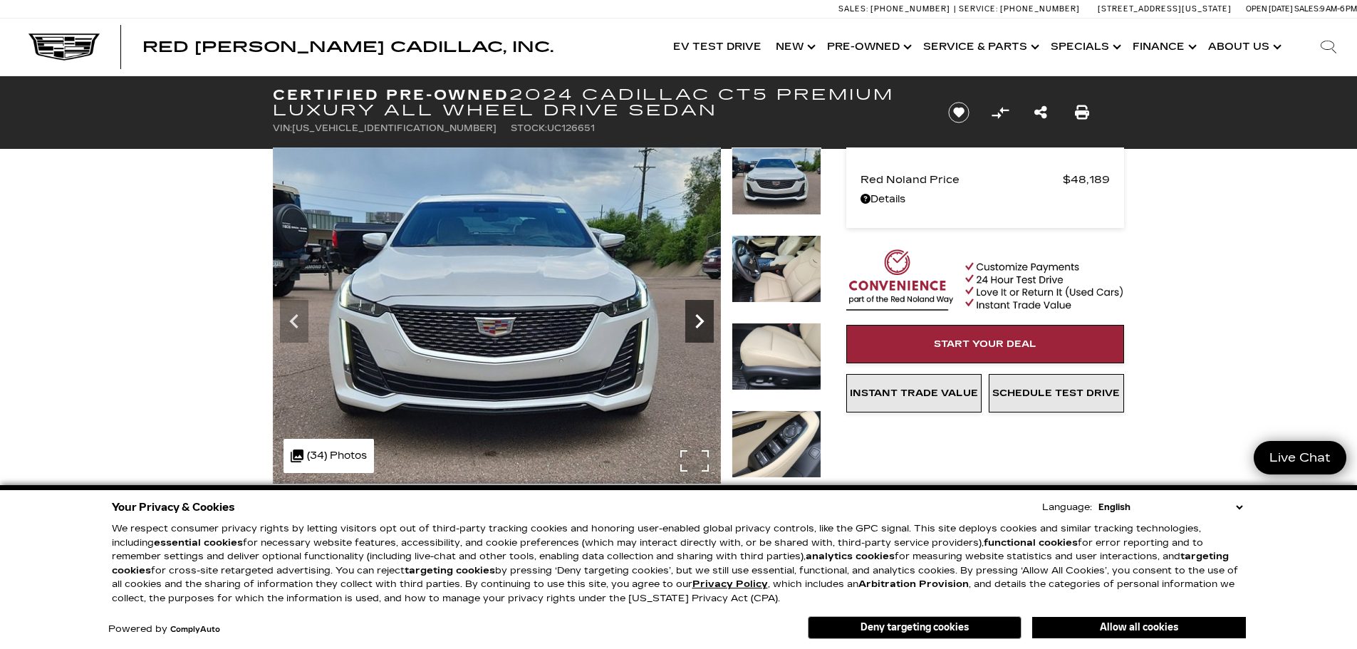
click at [703, 325] on icon "Next" at bounding box center [699, 321] width 29 height 29
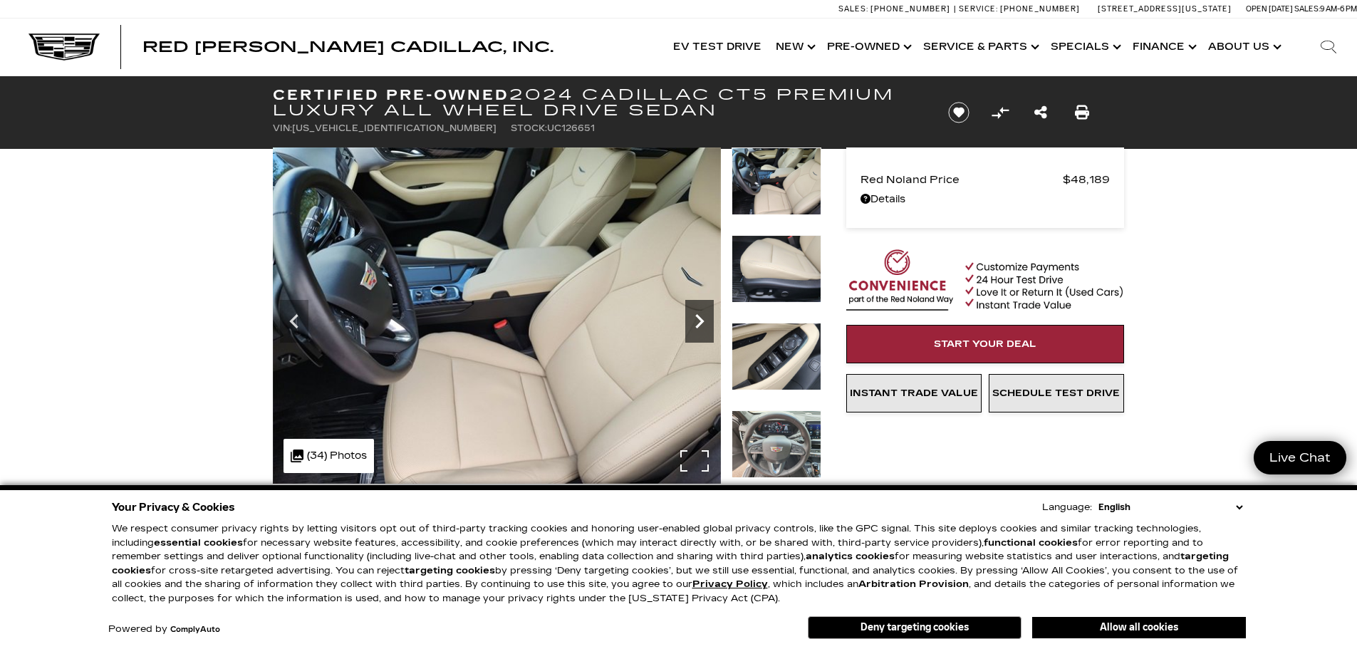
click at [697, 316] on icon "Next" at bounding box center [699, 321] width 9 height 14
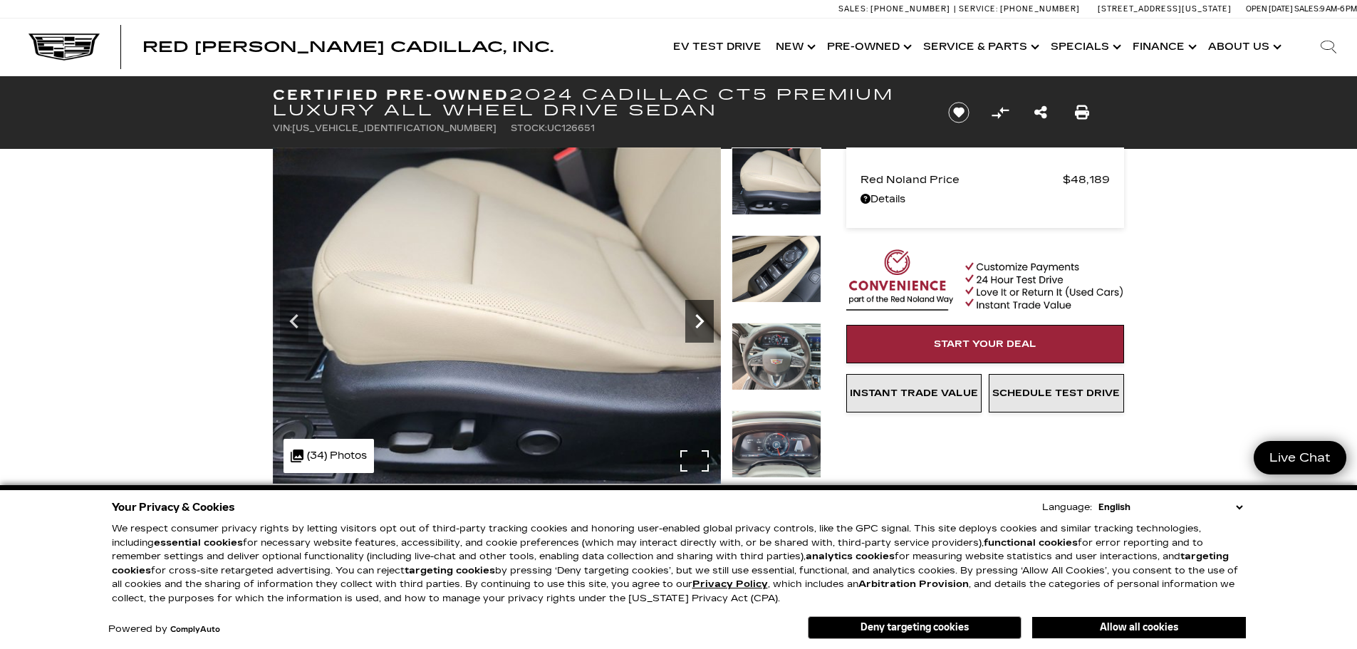
click at [697, 316] on icon "Next" at bounding box center [699, 321] width 9 height 14
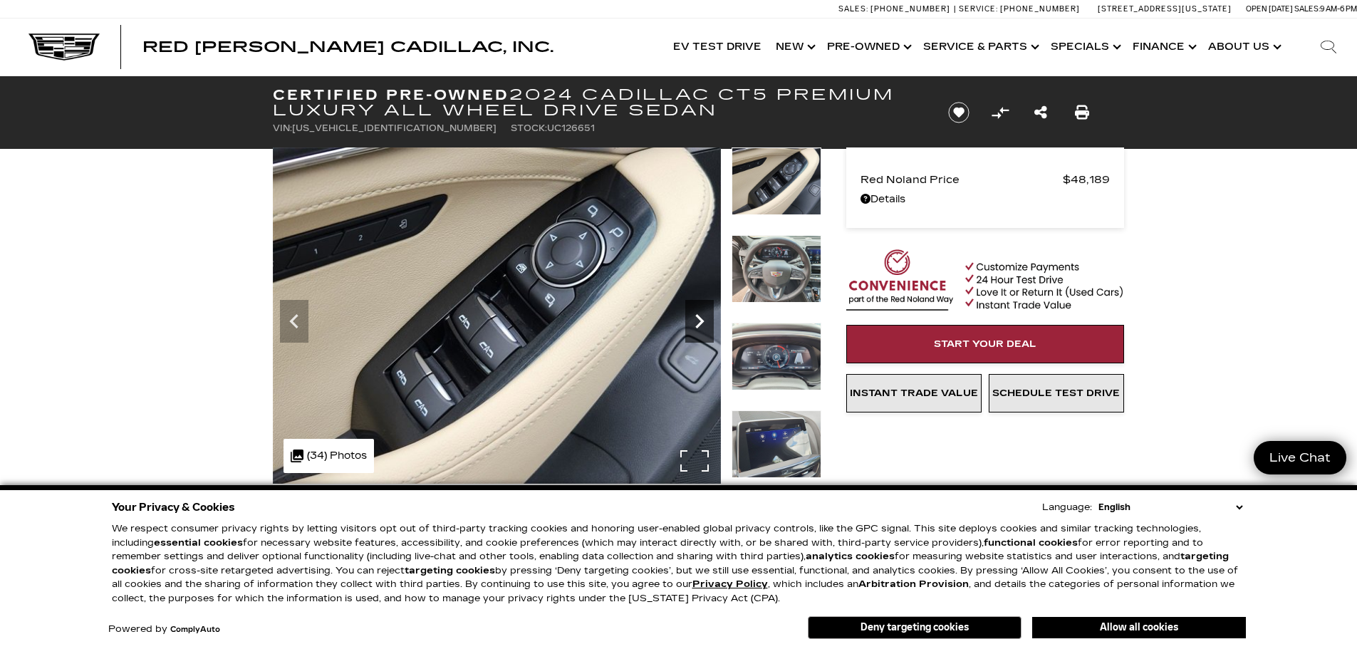
click at [697, 316] on icon "Next" at bounding box center [699, 321] width 9 height 14
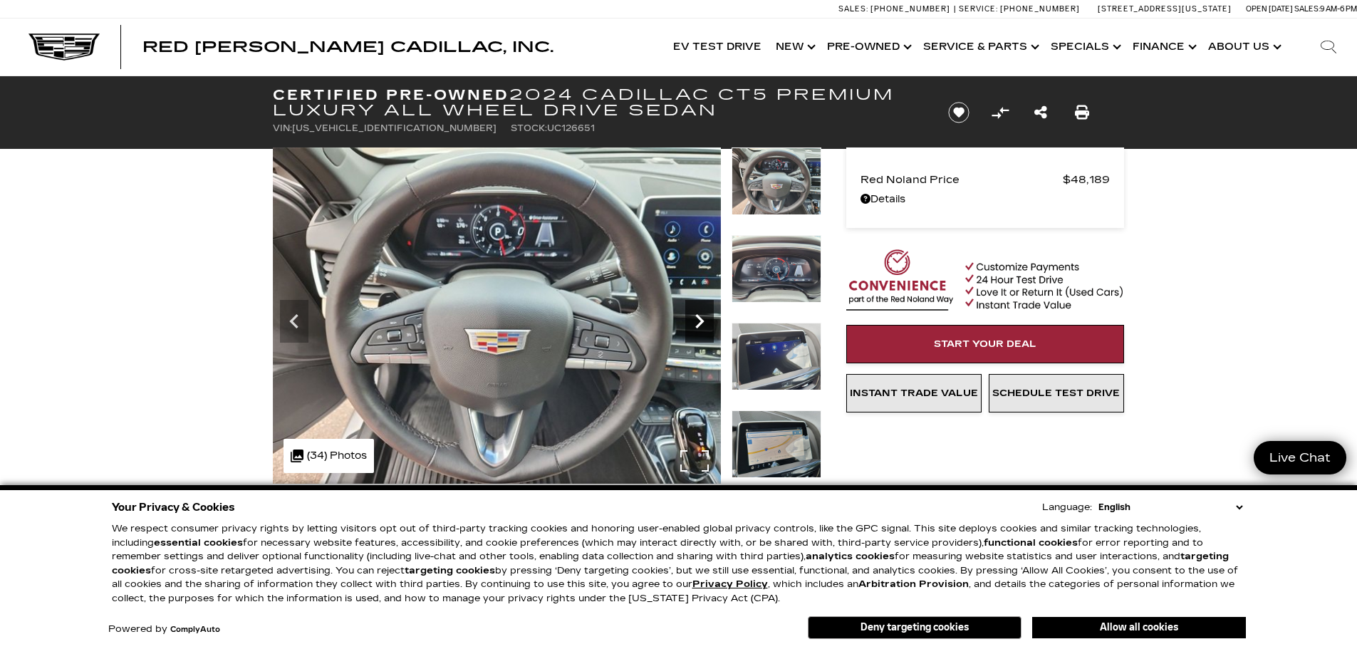
click at [697, 316] on icon "Next" at bounding box center [699, 321] width 9 height 14
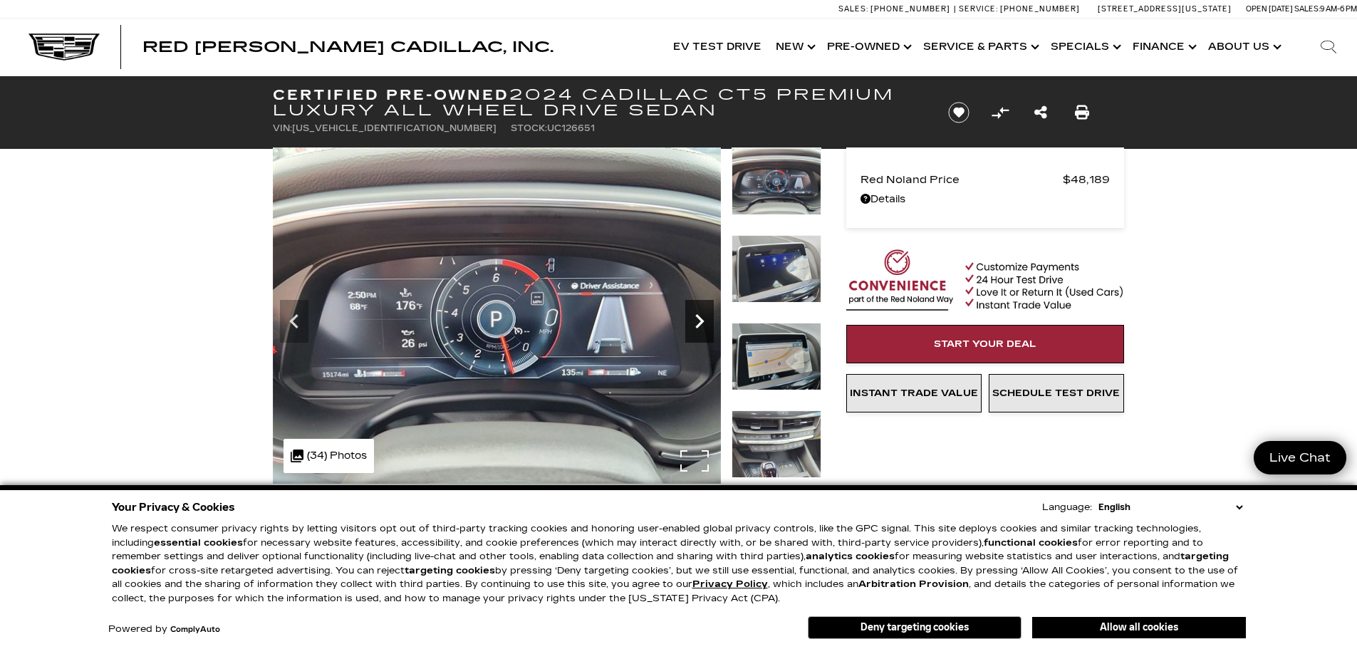
click at [697, 316] on icon "Next" at bounding box center [699, 321] width 9 height 14
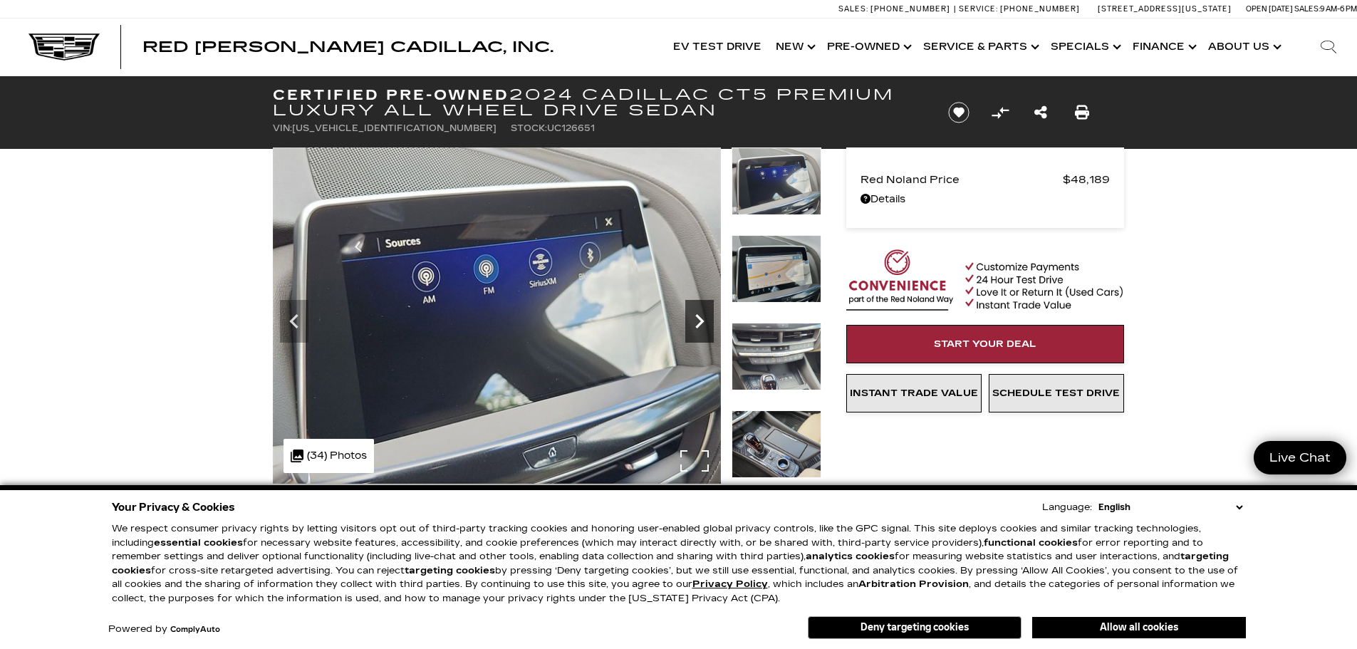
click at [697, 316] on icon "Next" at bounding box center [699, 321] width 9 height 14
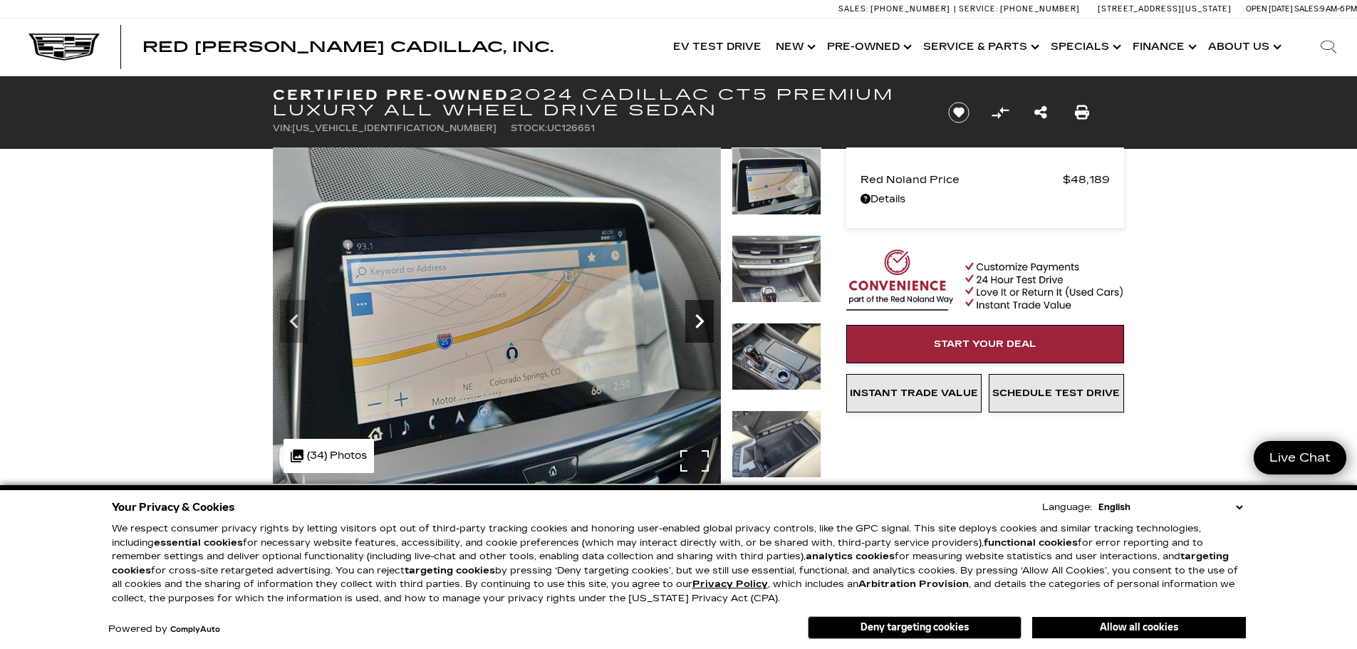
click at [697, 316] on icon "Next" at bounding box center [699, 321] width 9 height 14
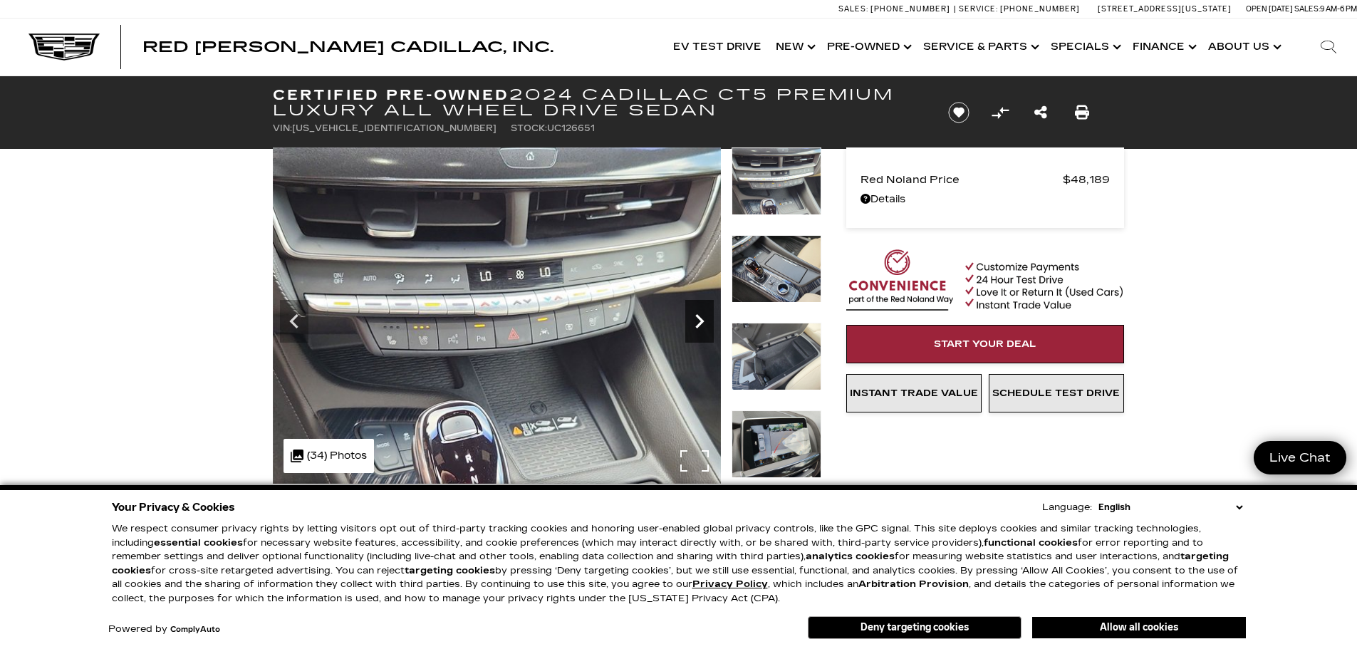
click at [697, 316] on icon "Next" at bounding box center [699, 321] width 9 height 14
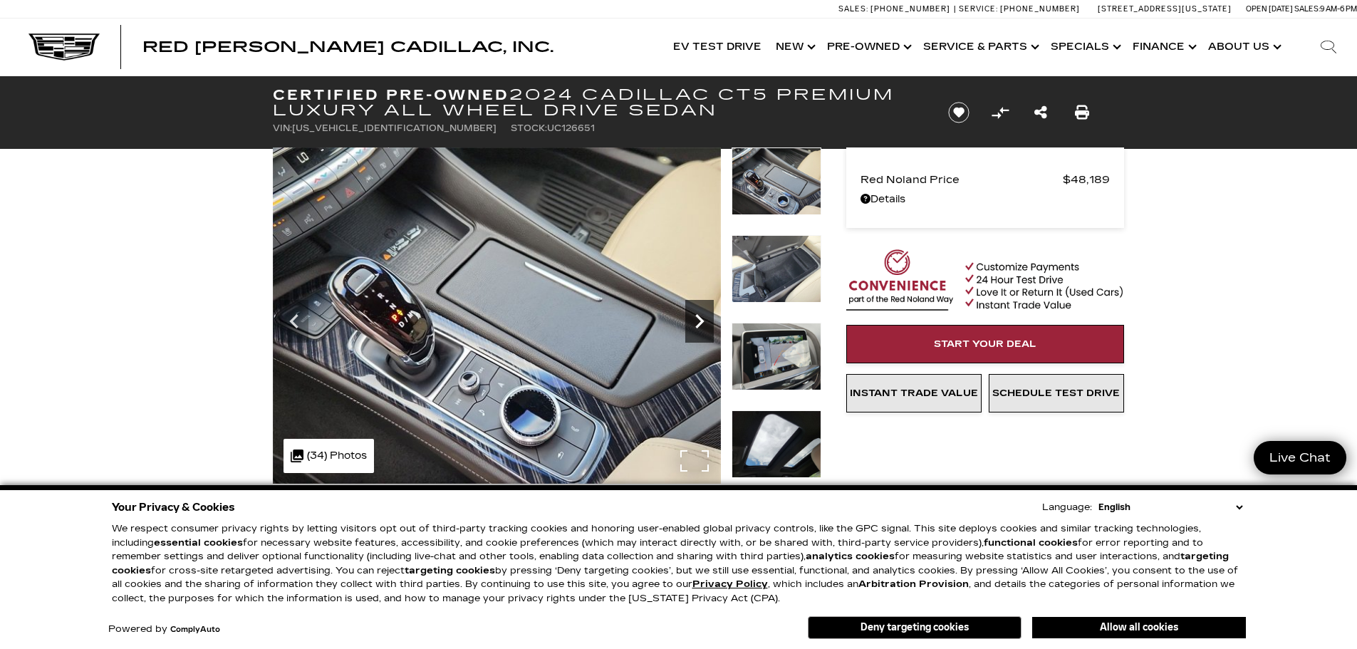
click at [697, 316] on icon "Next" at bounding box center [699, 321] width 9 height 14
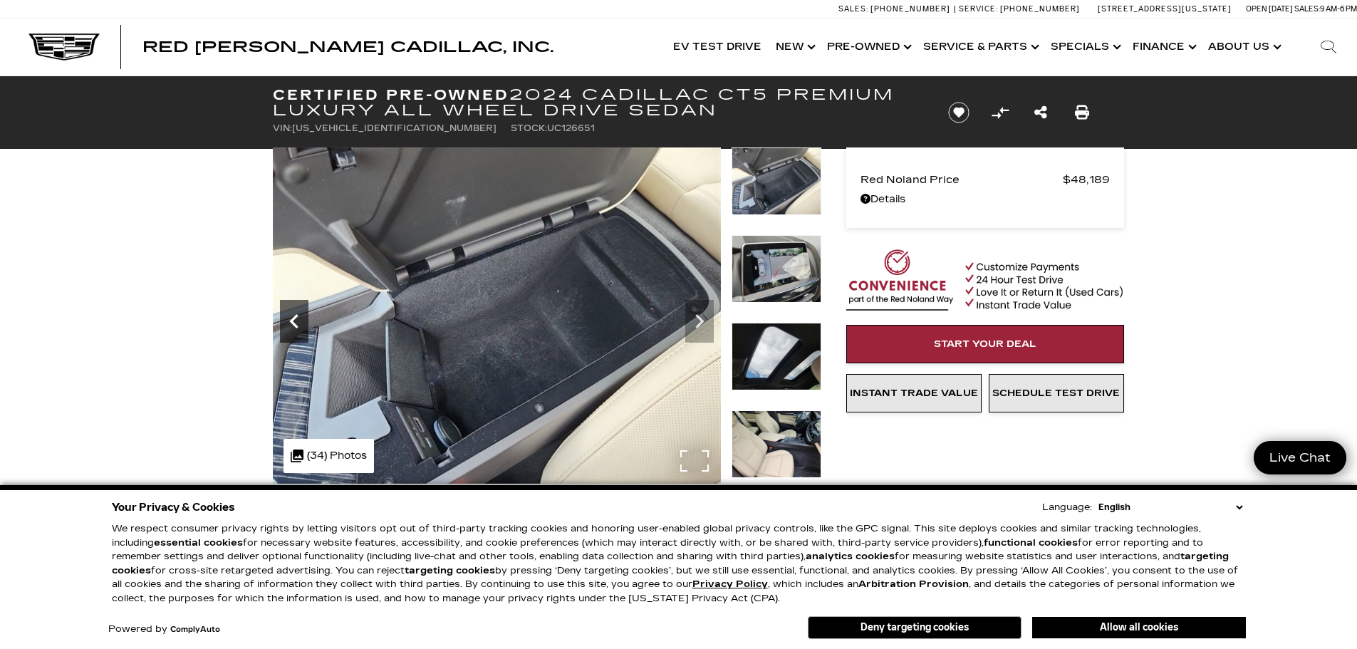
click at [291, 316] on icon "Previous" at bounding box center [294, 321] width 29 height 29
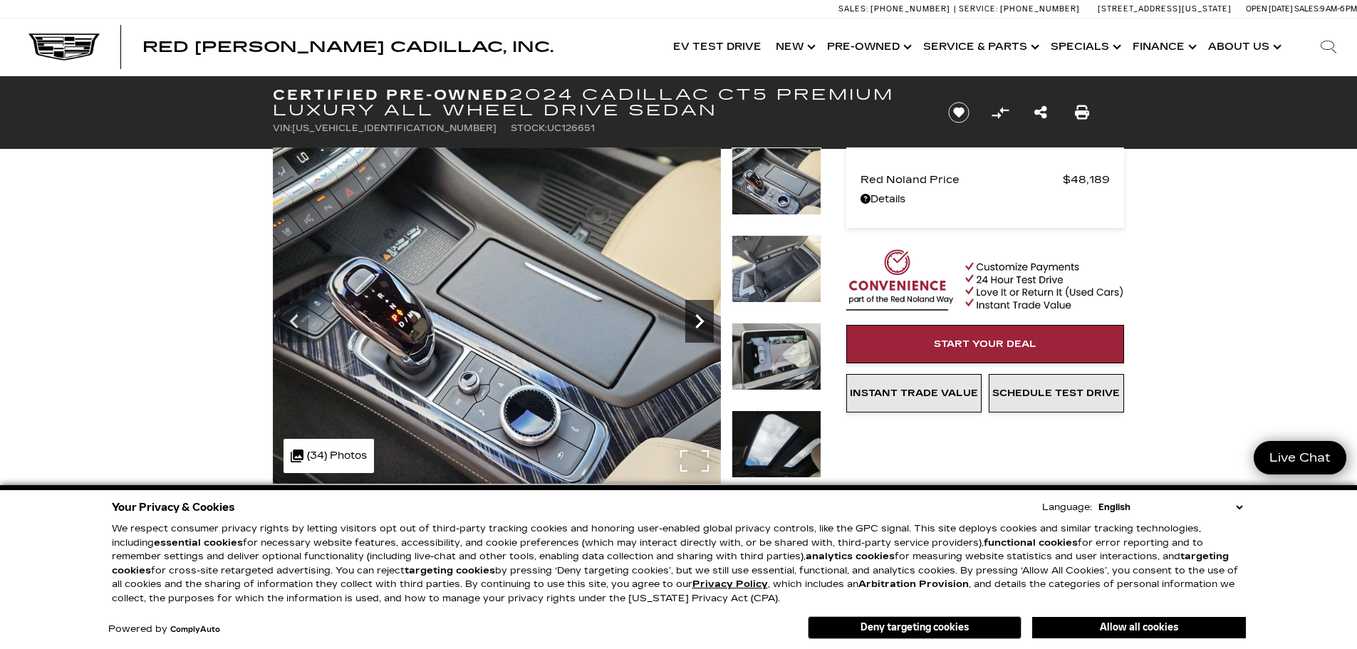
click at [700, 319] on icon "Next" at bounding box center [699, 321] width 9 height 14
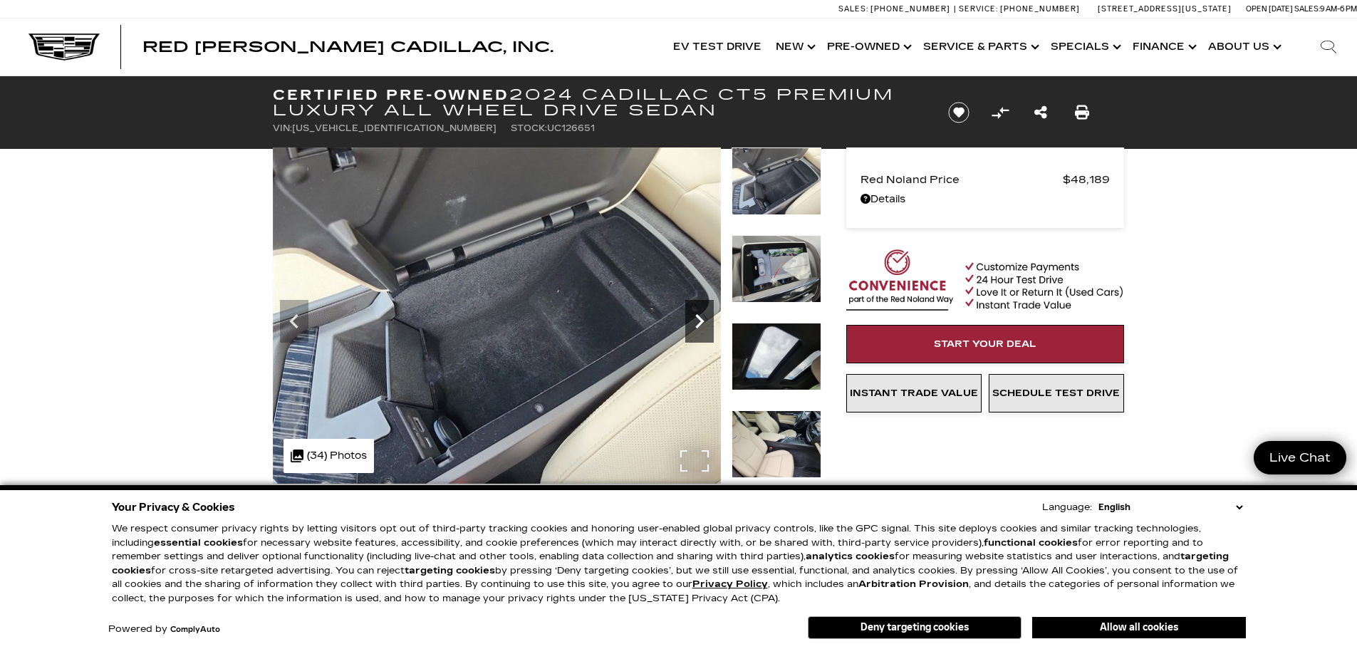
click at [700, 319] on icon "Next" at bounding box center [699, 321] width 9 height 14
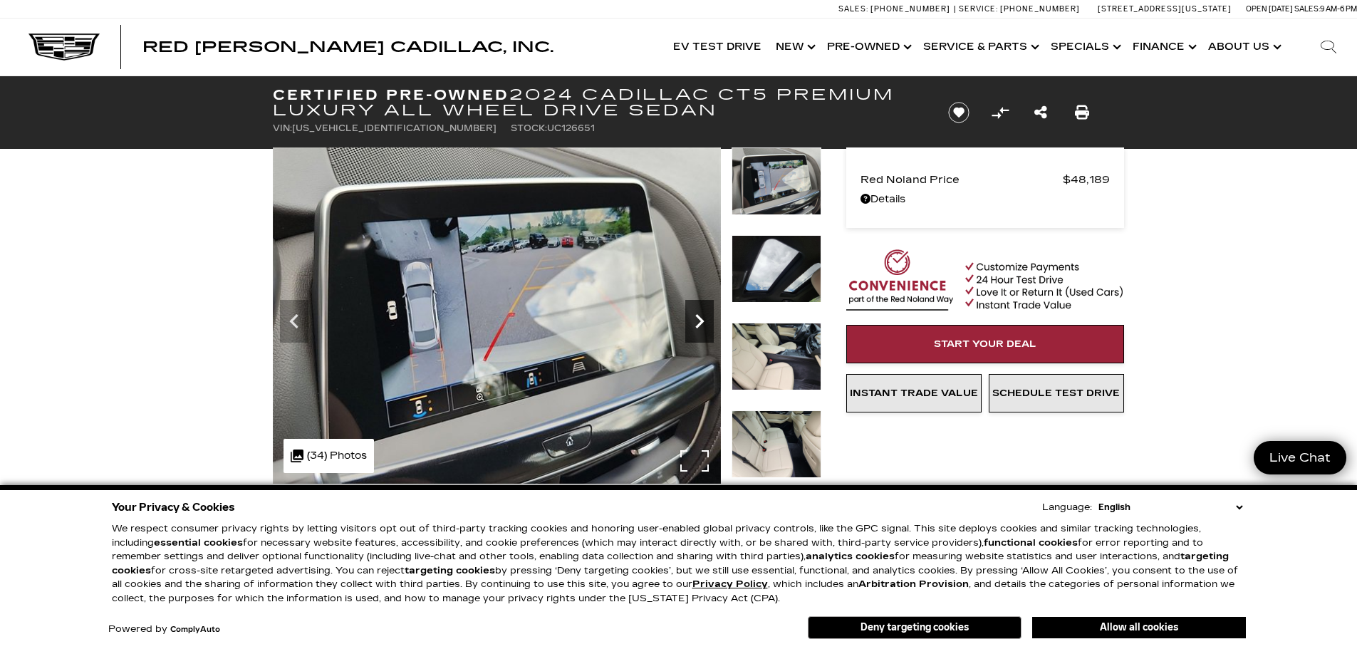
click at [700, 319] on icon "Next" at bounding box center [699, 321] width 9 height 14
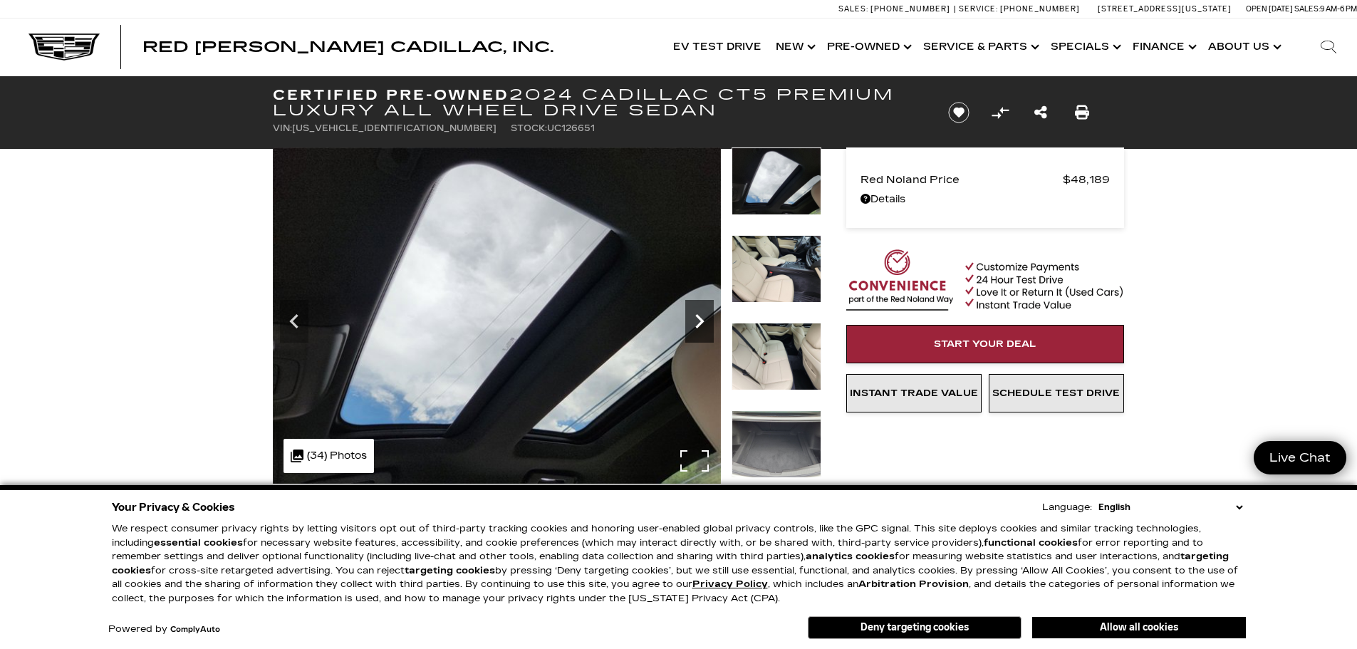
click at [700, 319] on icon "Next" at bounding box center [699, 321] width 9 height 14
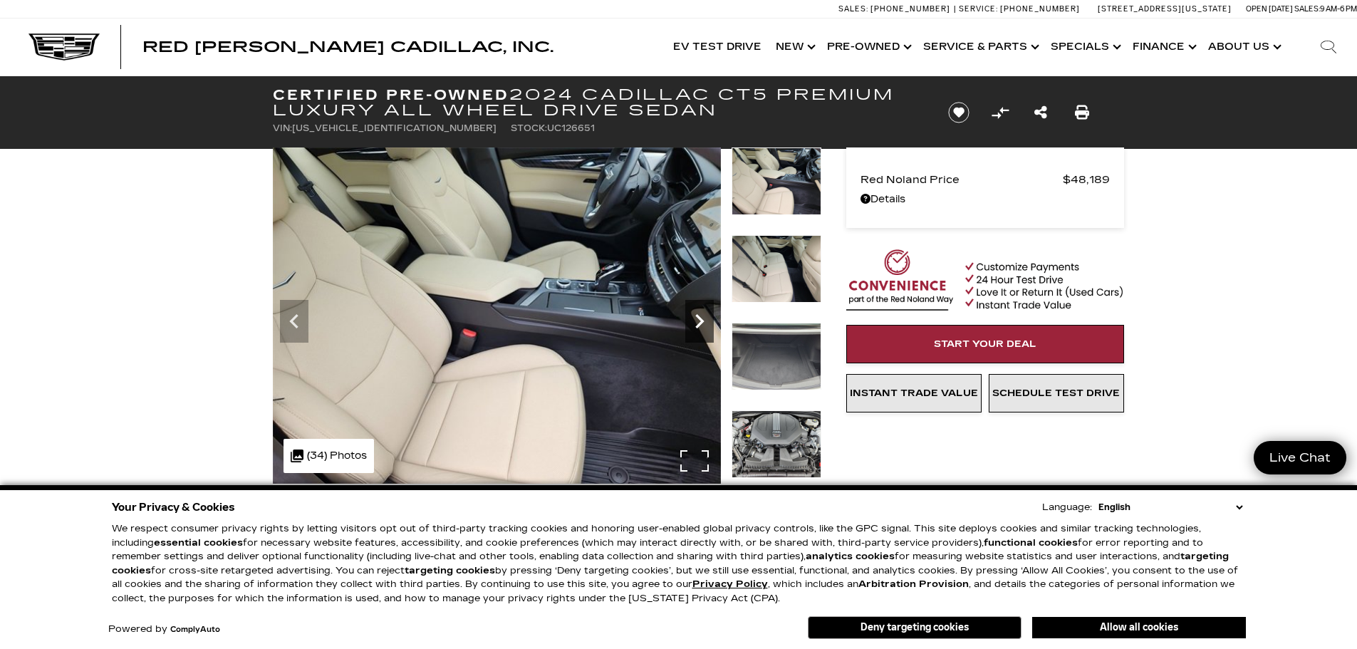
click at [700, 319] on icon "Next" at bounding box center [699, 321] width 9 height 14
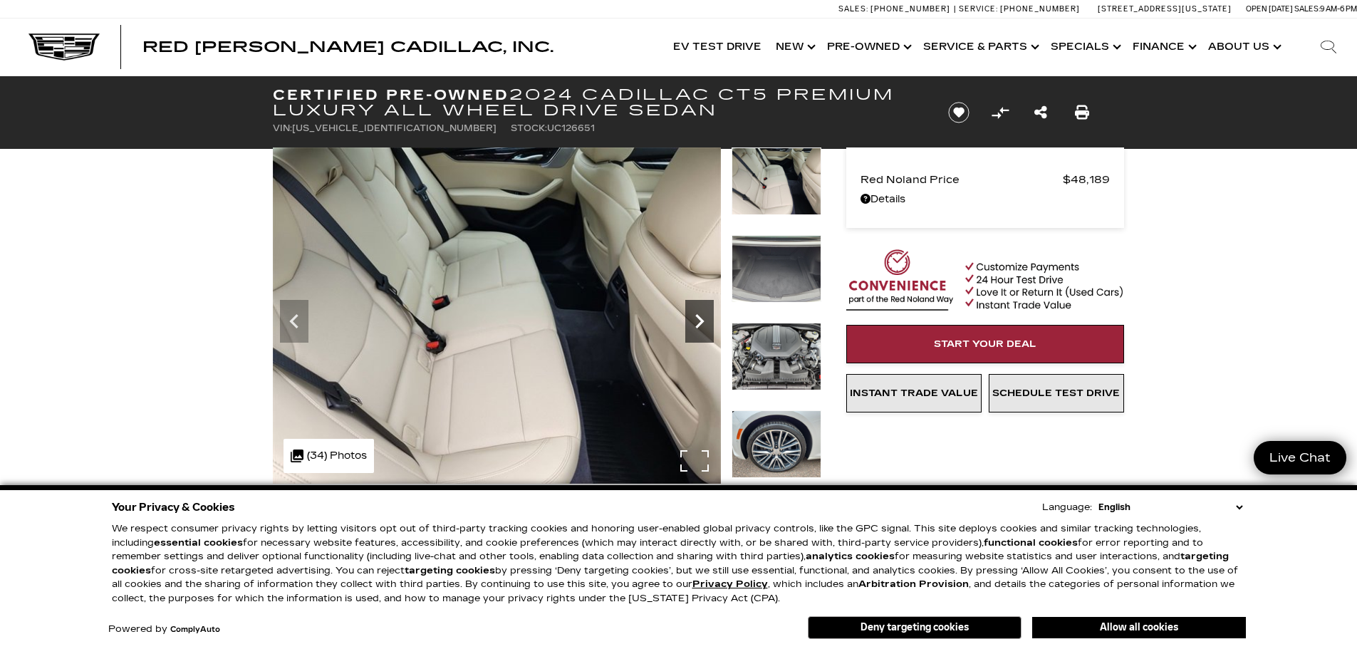
click at [700, 319] on icon "Next" at bounding box center [699, 321] width 9 height 14
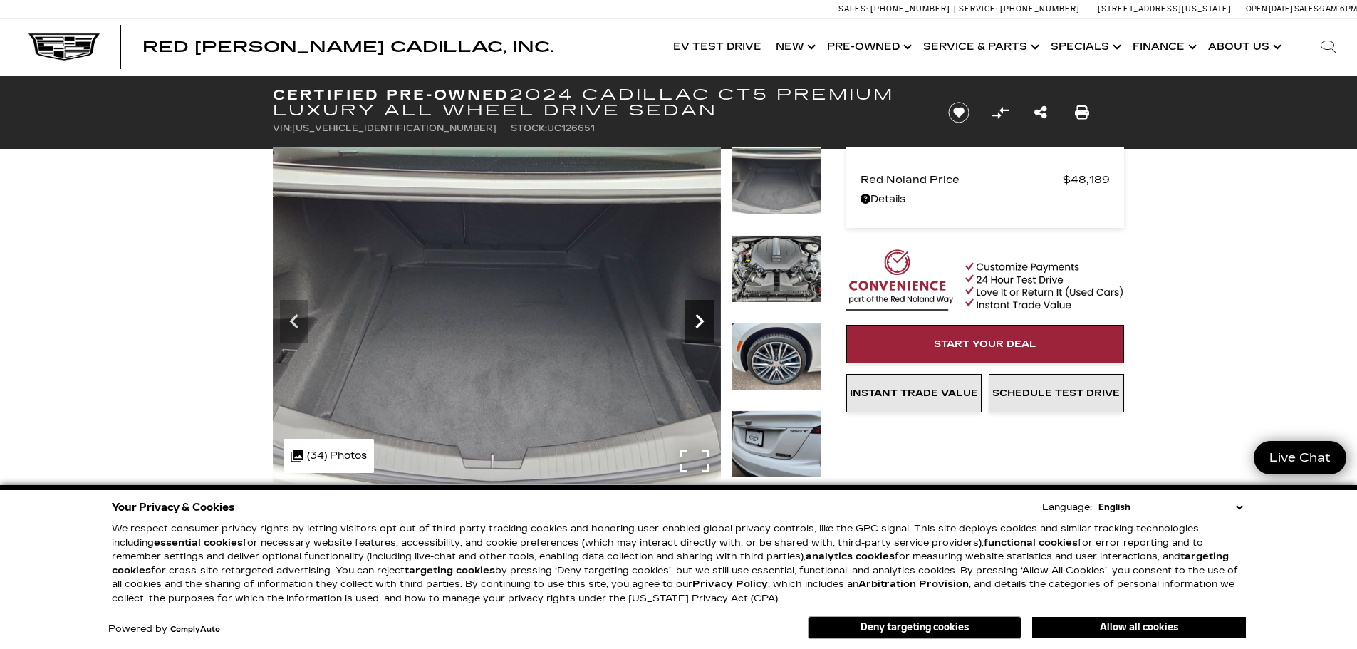
click at [700, 319] on icon "Next" at bounding box center [699, 321] width 9 height 14
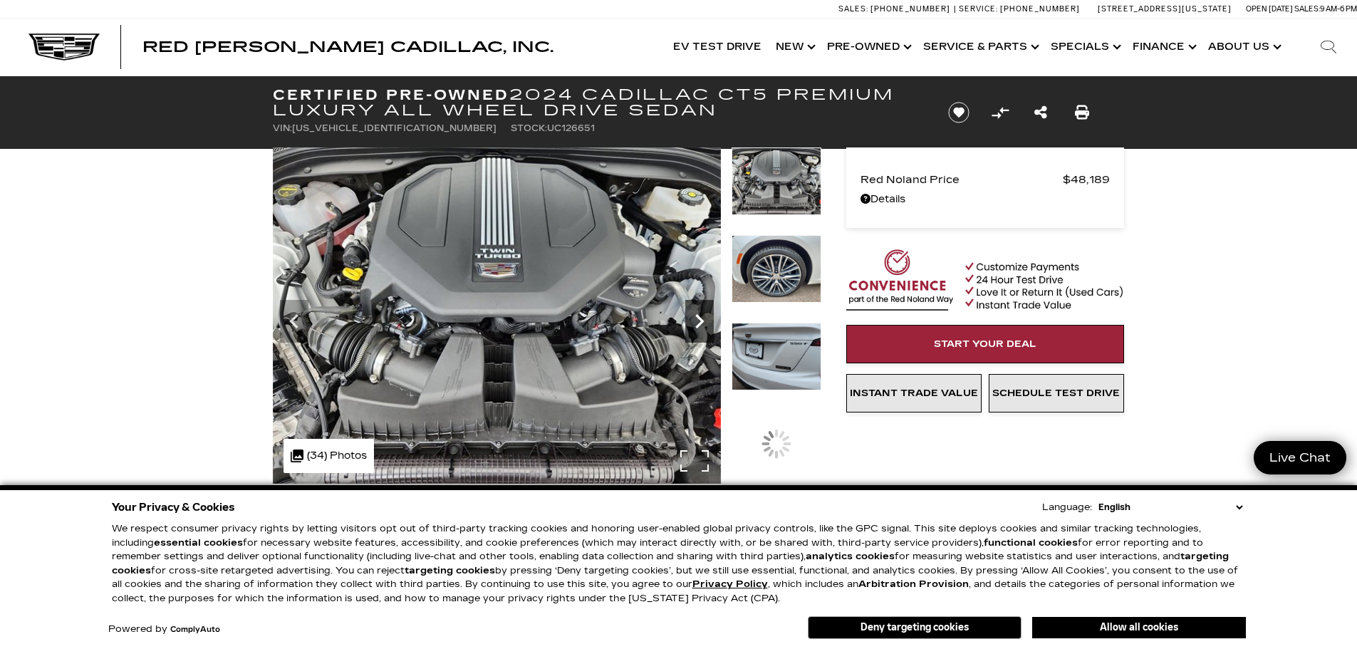
click at [700, 319] on icon "Next" at bounding box center [699, 321] width 9 height 14
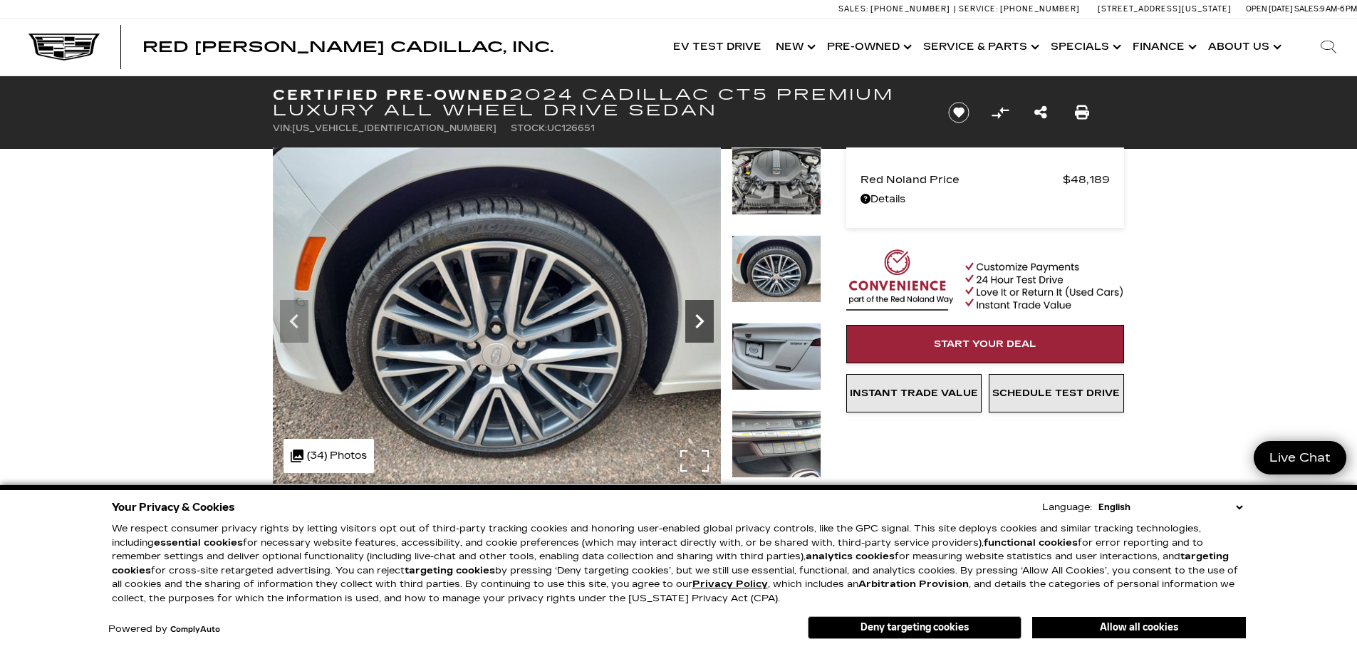
click at [700, 319] on icon "Next" at bounding box center [699, 321] width 9 height 14
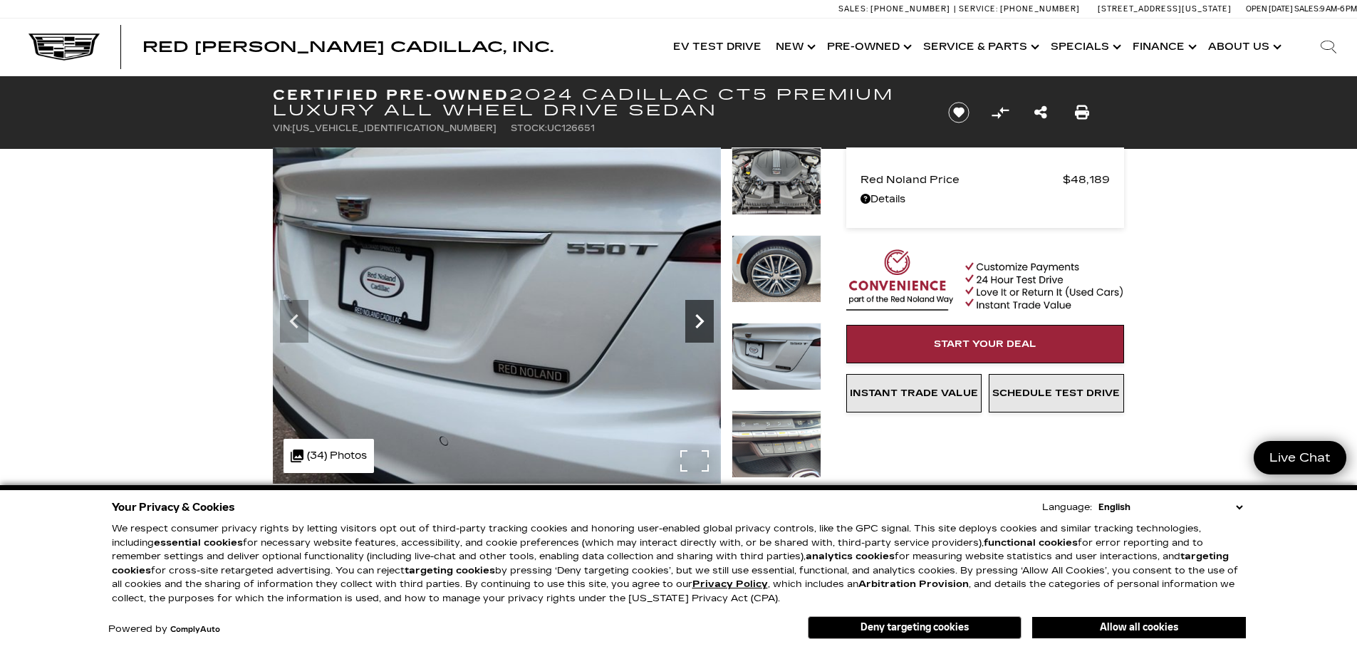
click at [700, 319] on icon "Next" at bounding box center [699, 321] width 9 height 14
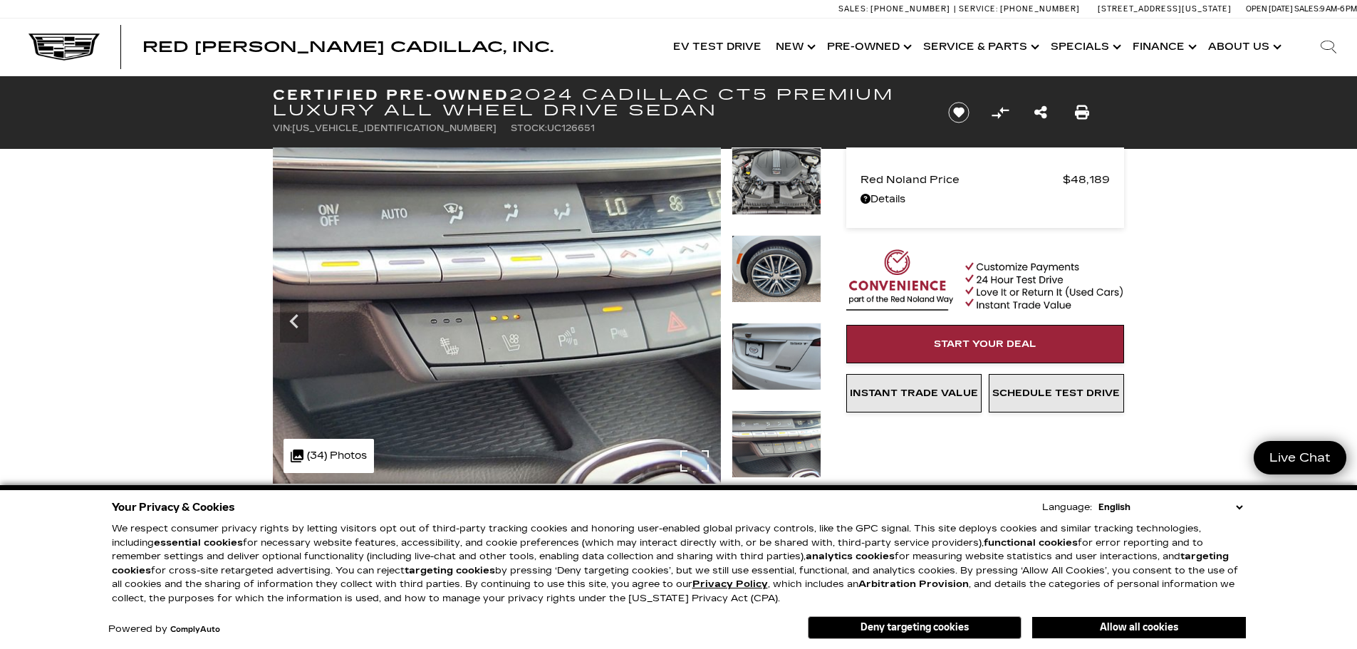
click at [700, 319] on img at bounding box center [497, 315] width 448 height 336
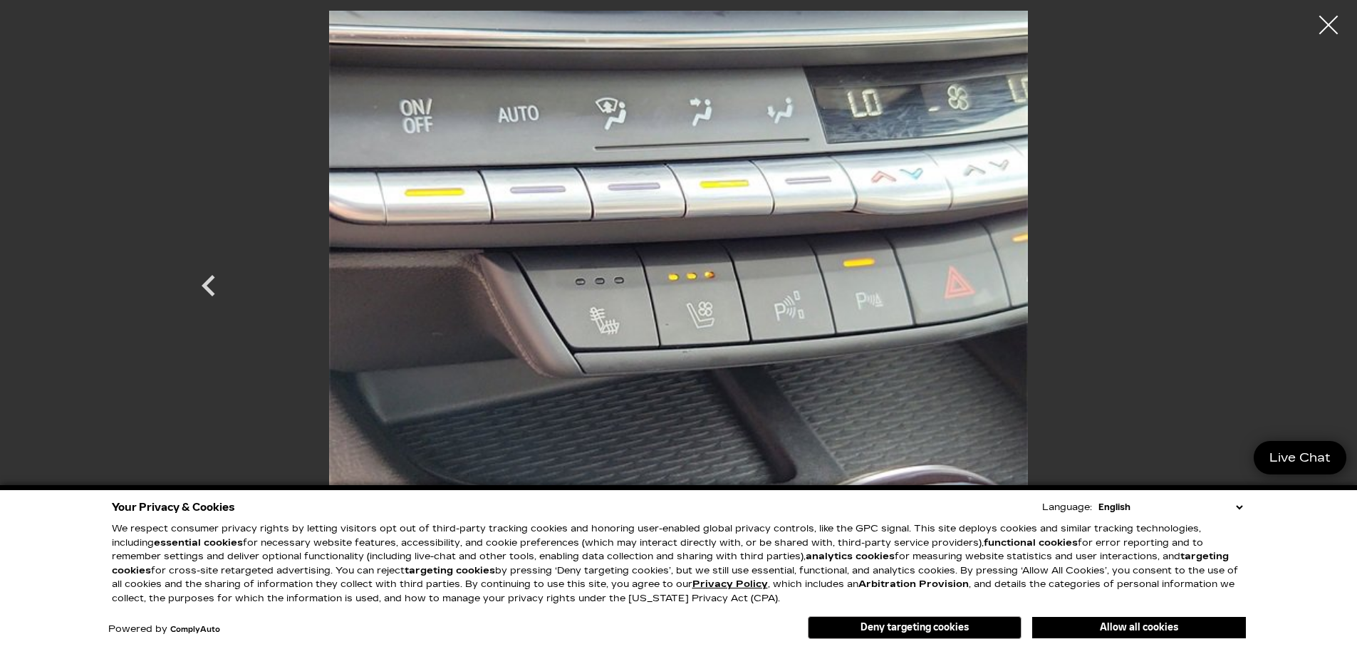
click at [1327, 26] on div at bounding box center [1329, 25] width 38 height 38
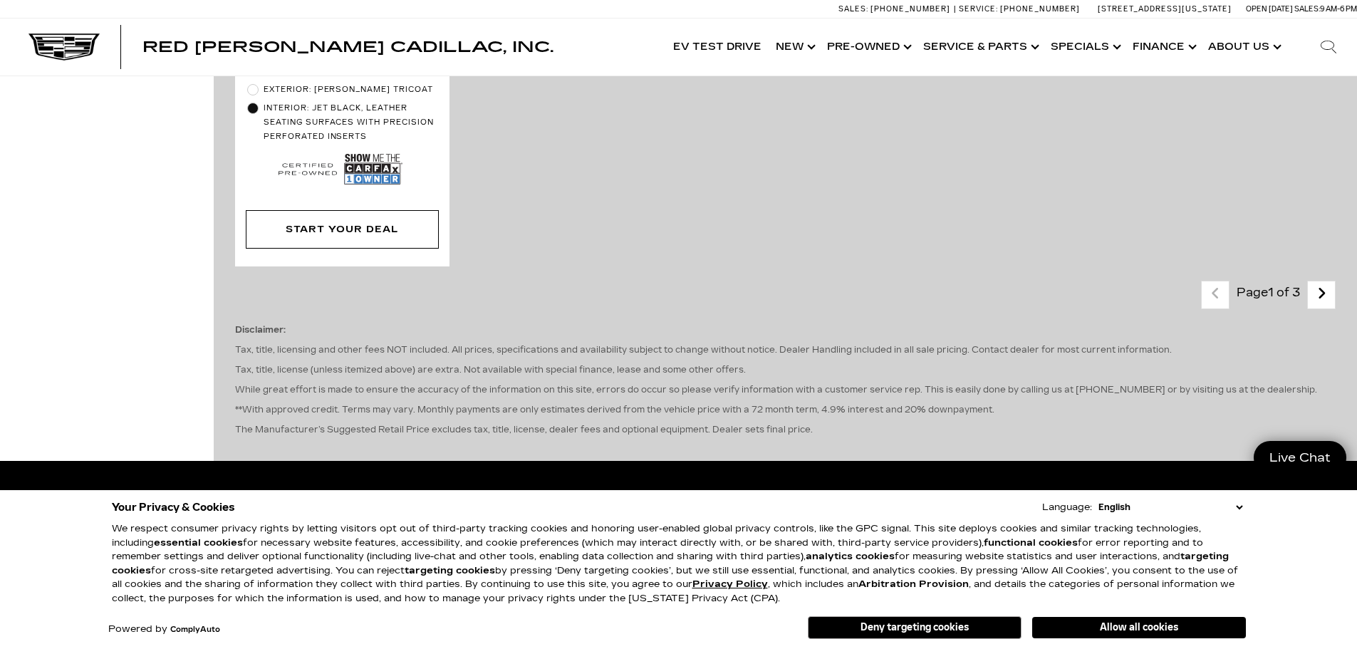
scroll to position [3705, 0]
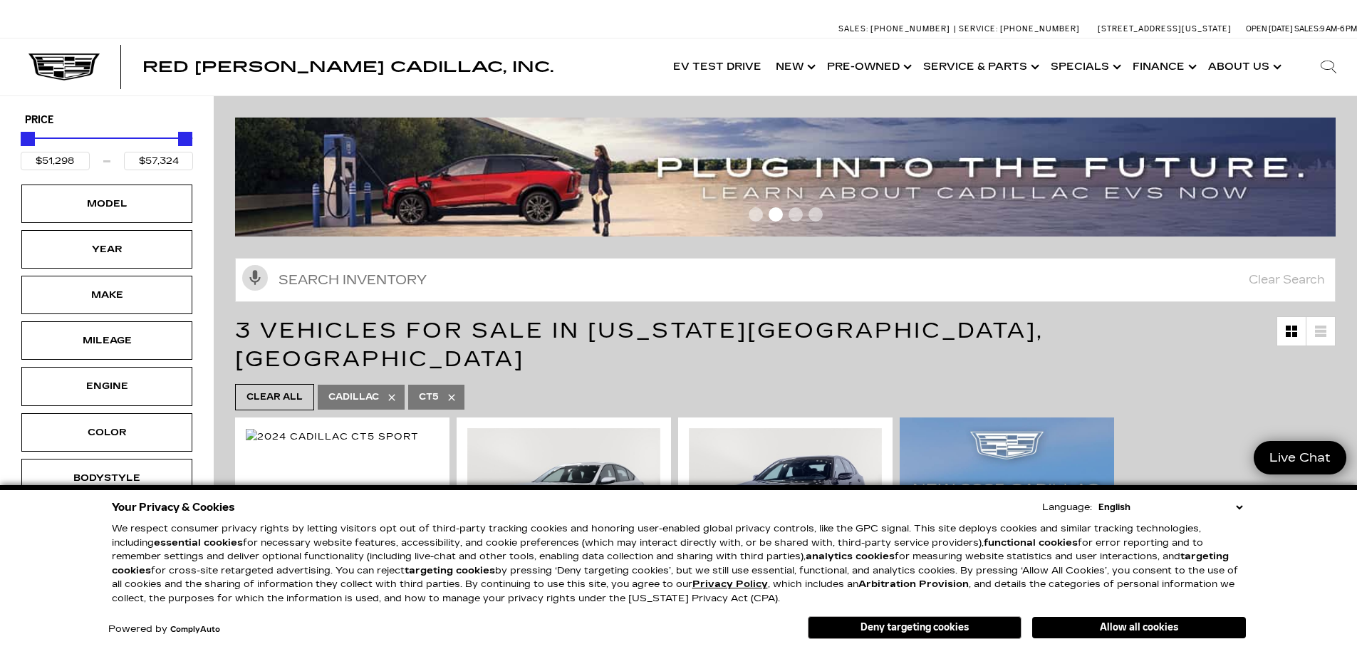
click button "Allow all cookies" at bounding box center [1139, 627] width 214 height 21
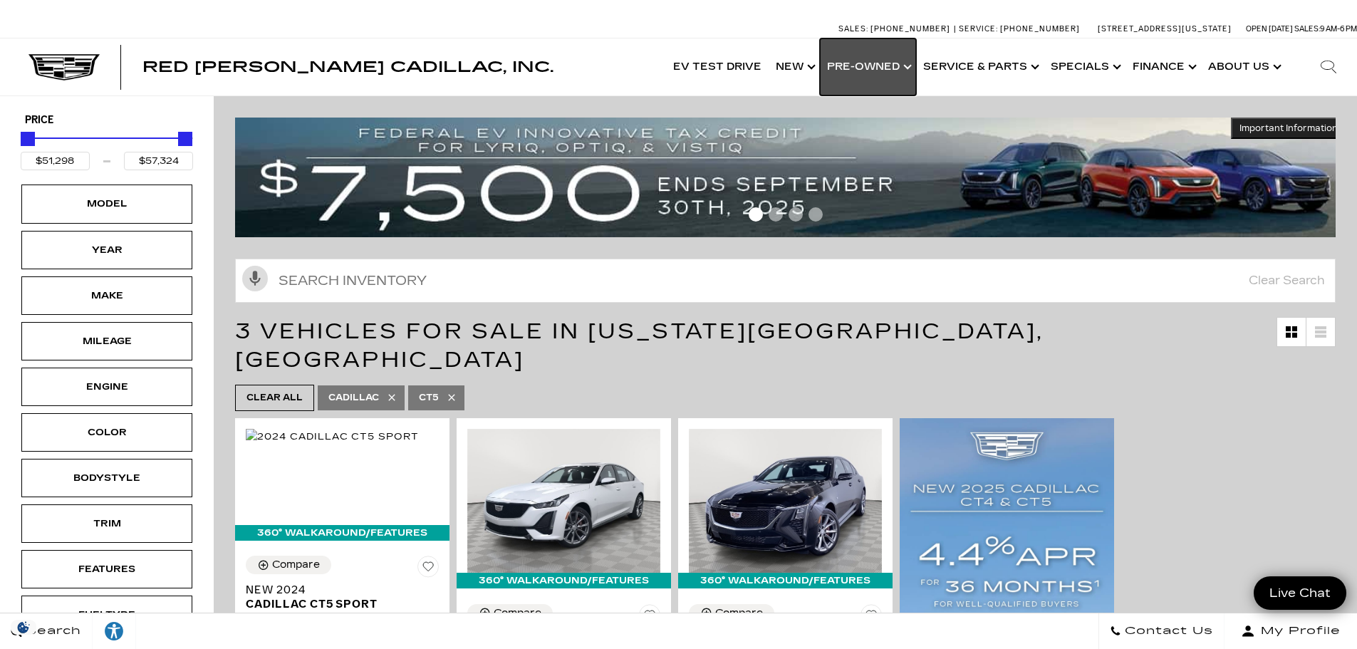
click at [913, 72] on link "Show Pre-Owned" at bounding box center [868, 66] width 96 height 57
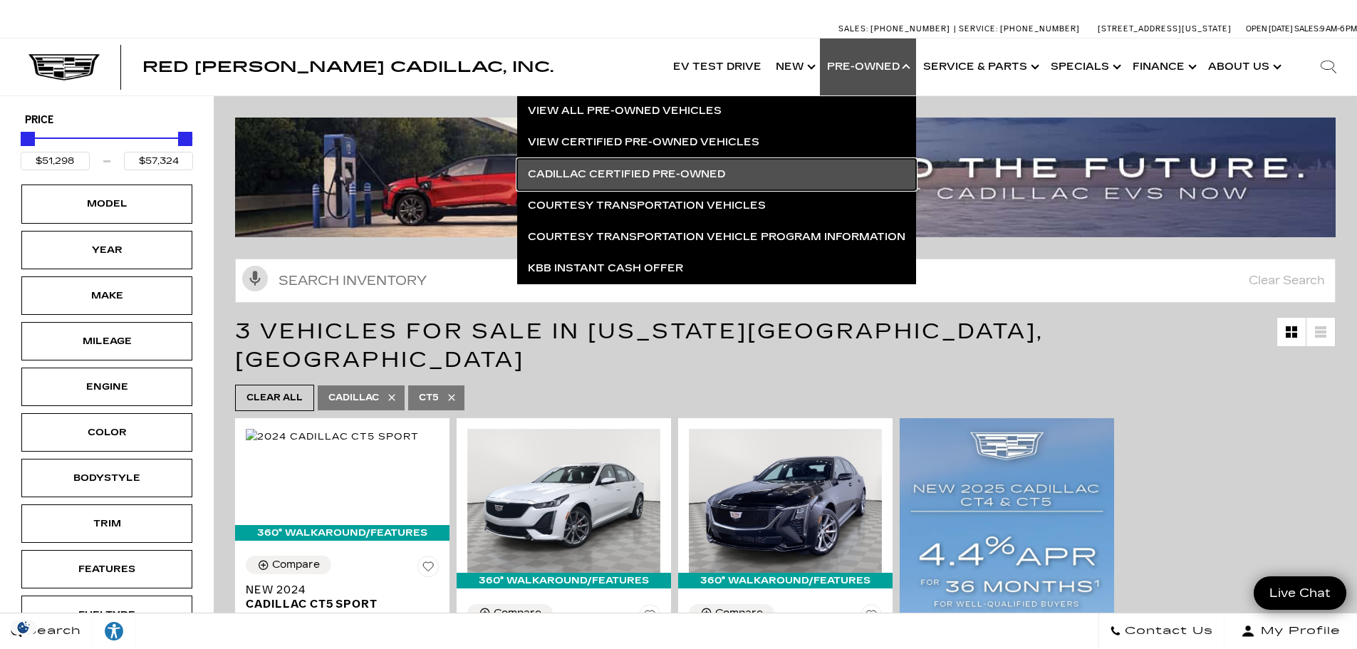
click at [621, 180] on link "Cadillac Certified Pre-Owned" at bounding box center [716, 174] width 399 height 31
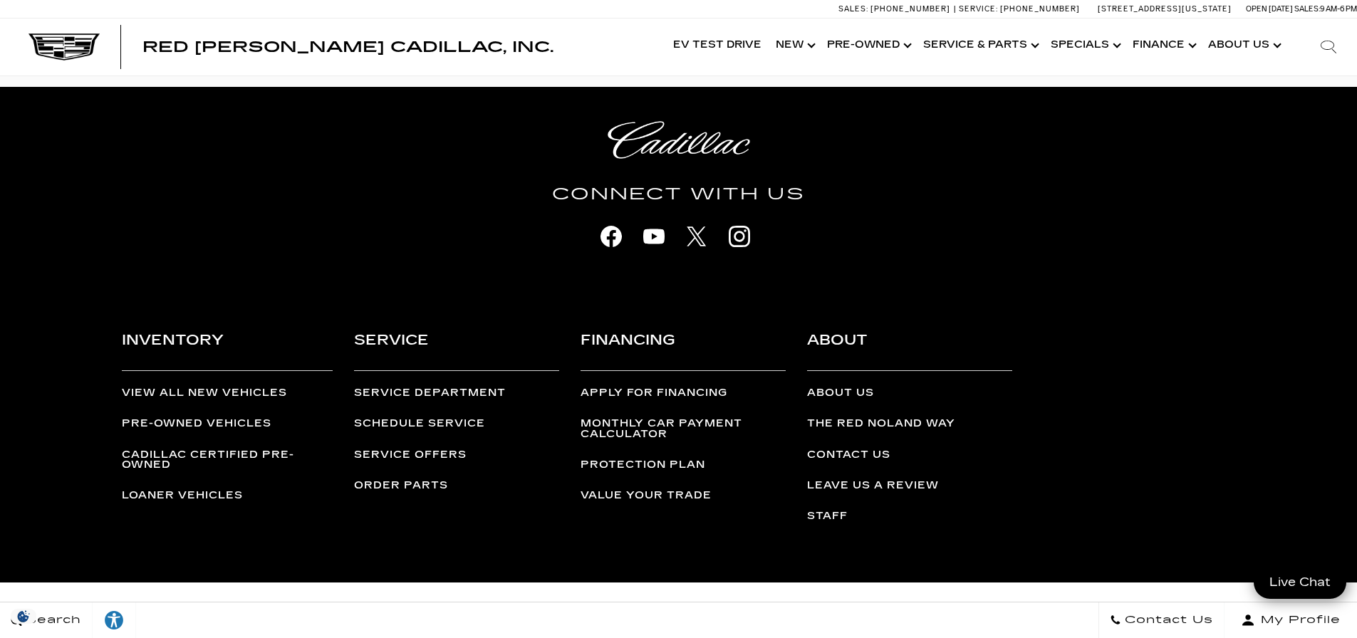
scroll to position [4062, 0]
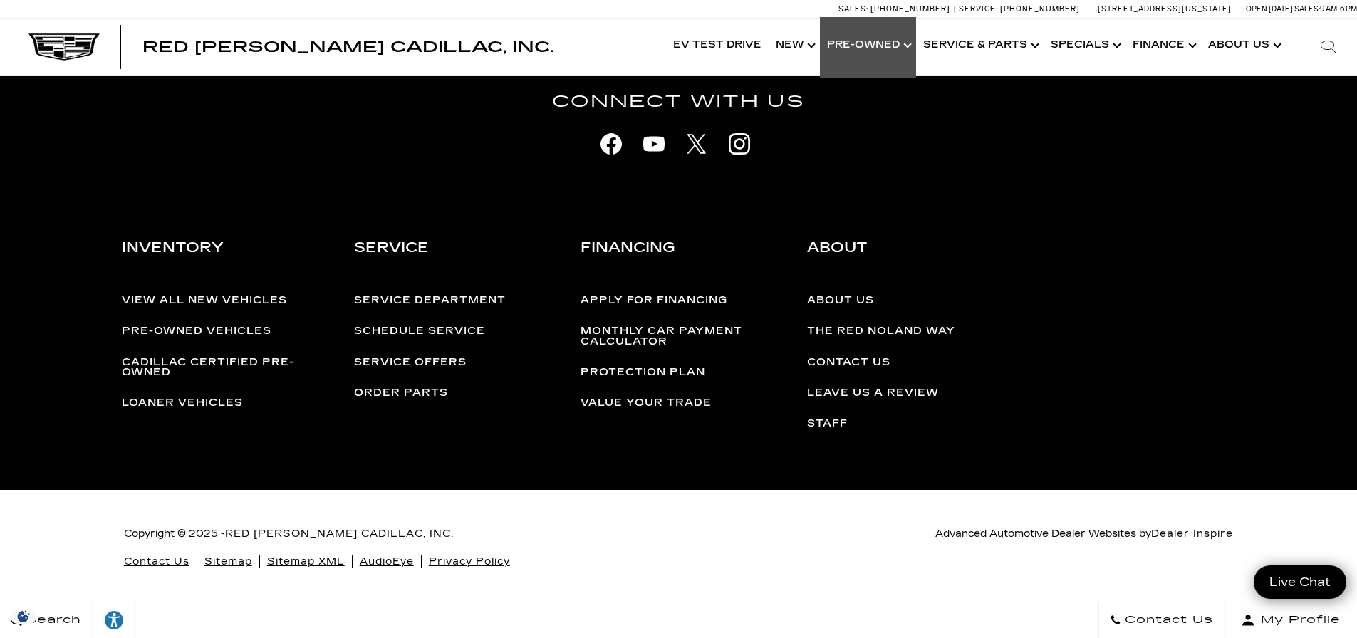
click at [862, 42] on link "Show Pre-Owned" at bounding box center [868, 45] width 96 height 57
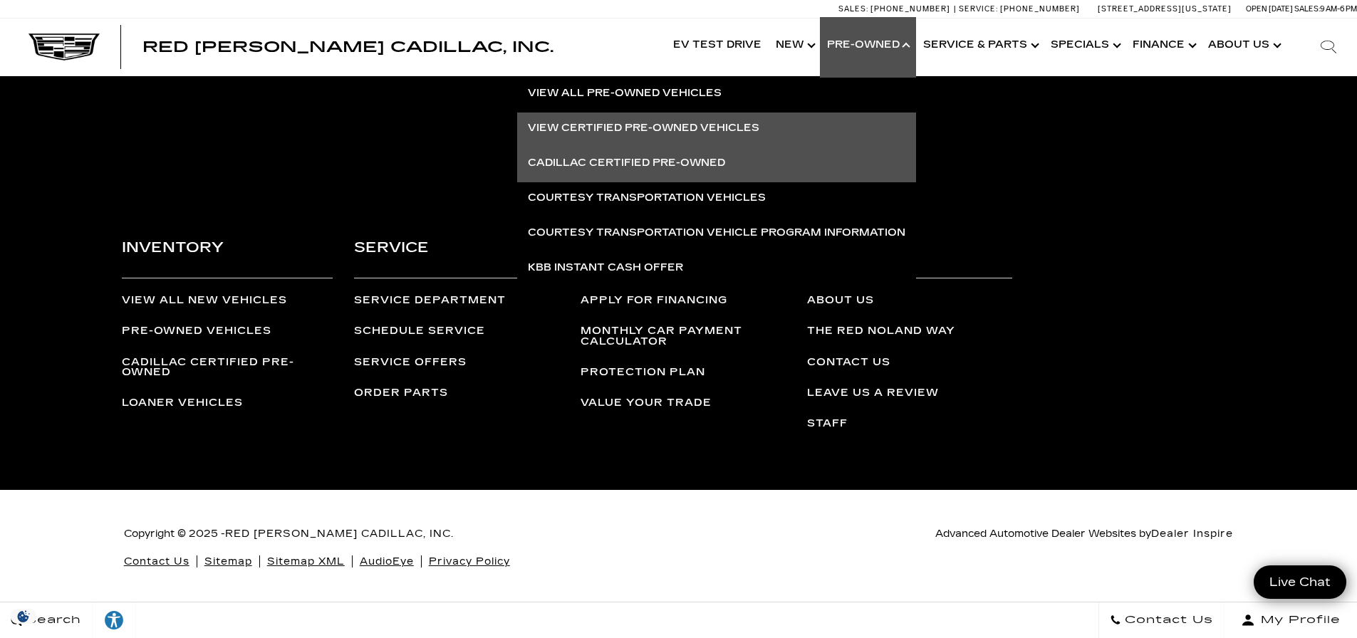
click at [635, 133] on link "View Certified Pre-Owned Vehicles" at bounding box center [716, 128] width 399 height 31
